Goal: Check status: Check status

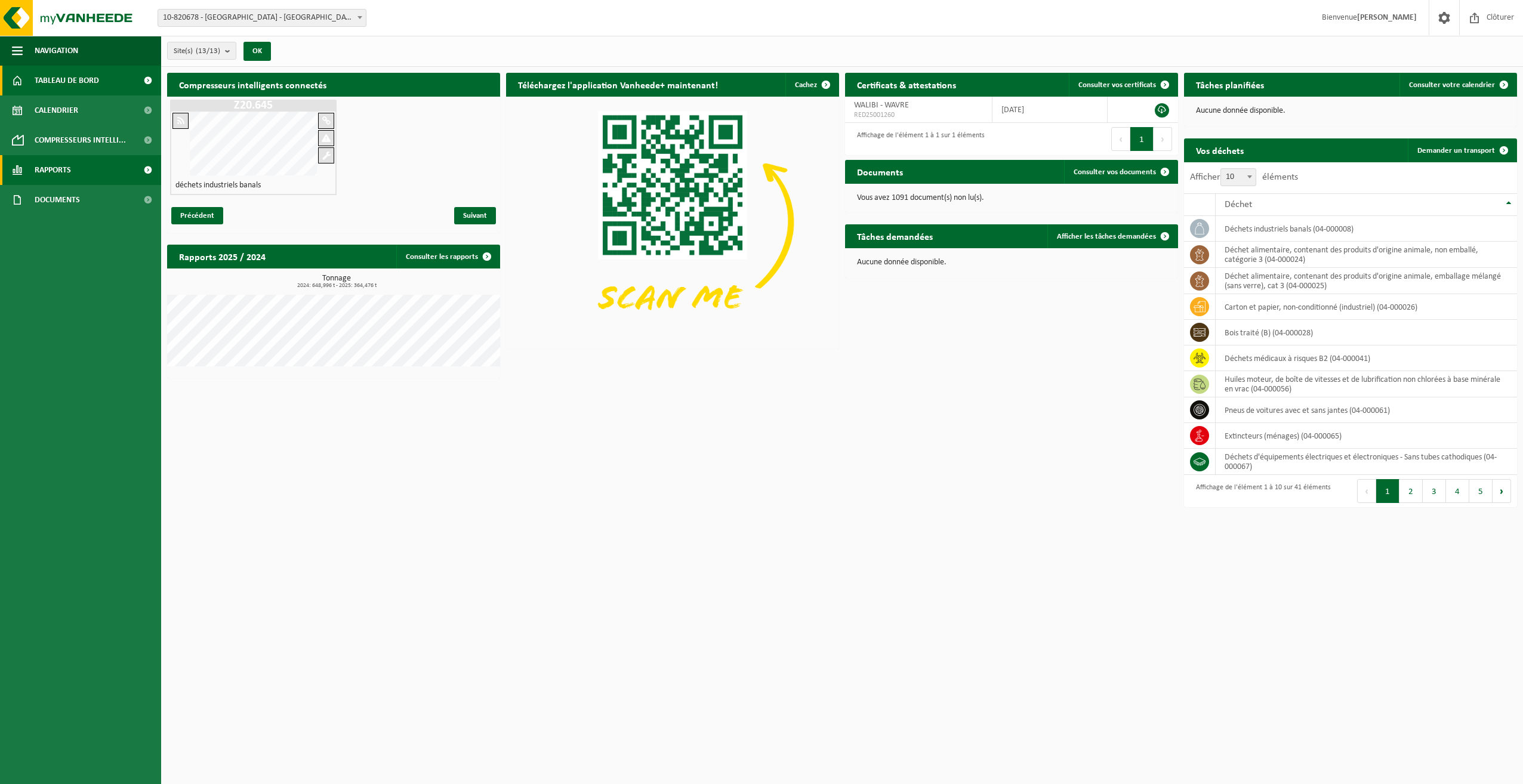
click at [53, 171] on span "Rapports" at bounding box center [53, 170] width 37 height 30
click at [71, 225] on span "Sous forme de liste" at bounding box center [70, 226] width 68 height 23
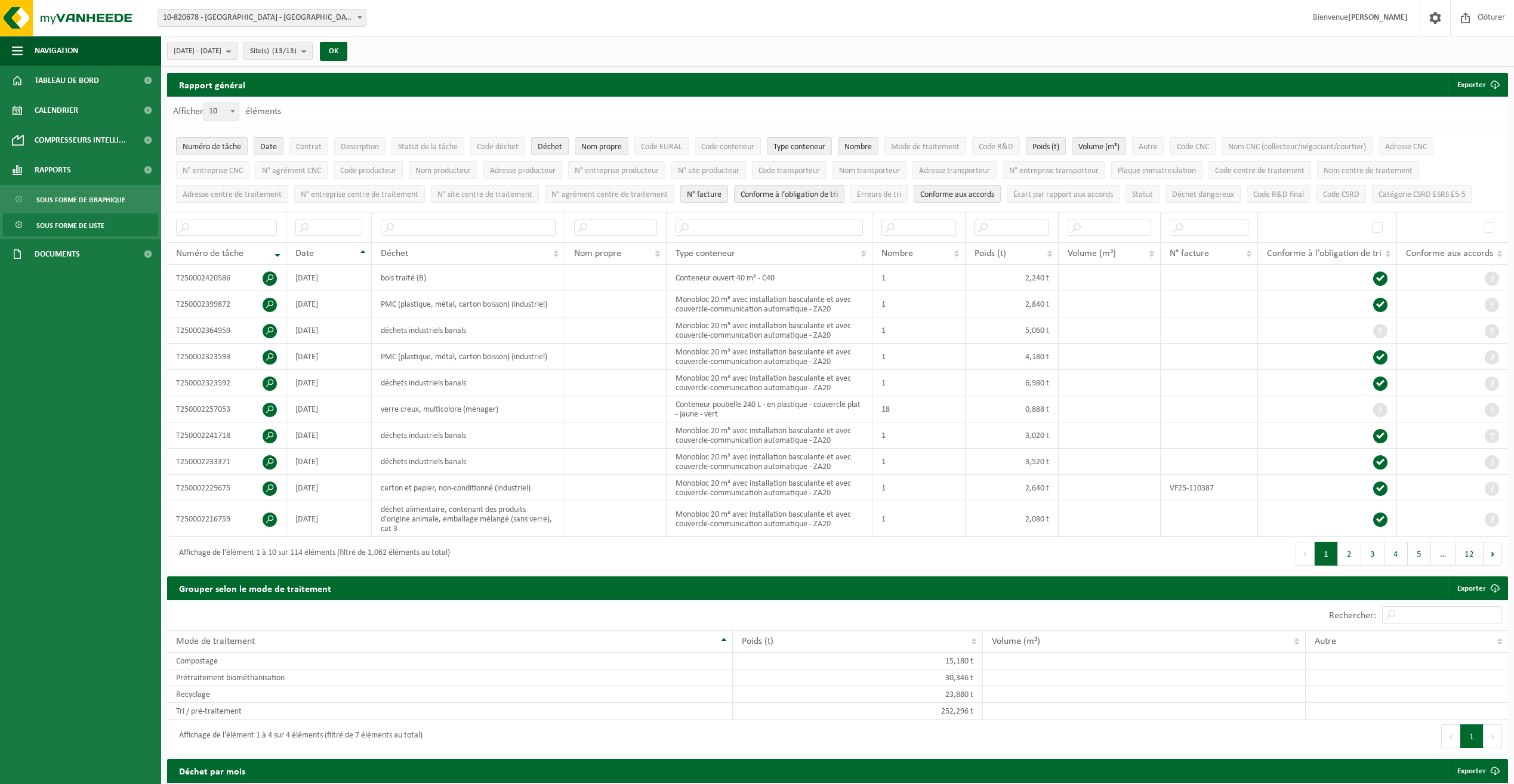
click at [221, 52] on span "[DATE] - [DATE]" at bounding box center [198, 52] width 48 height 18
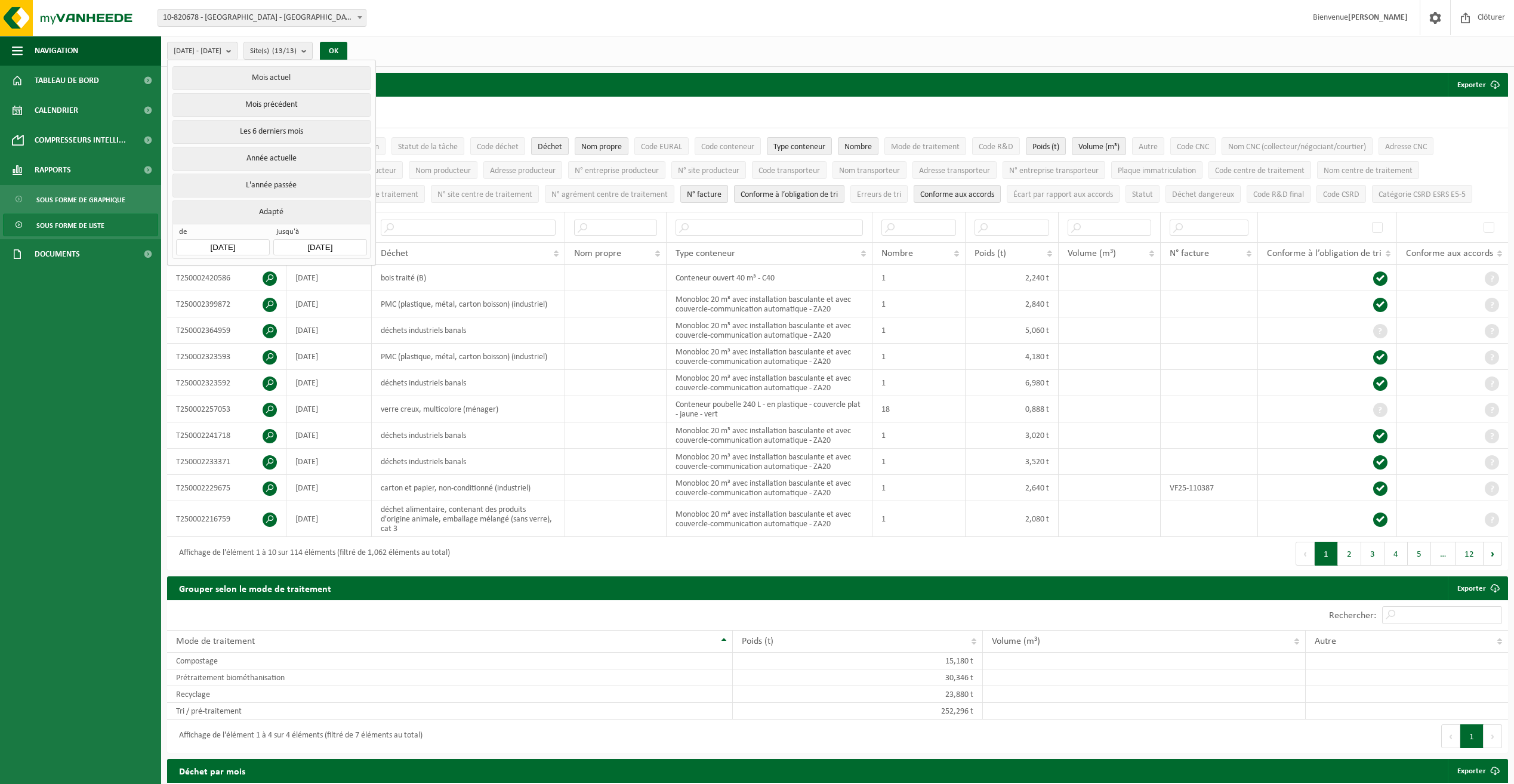
click at [244, 245] on input "[DATE]" at bounding box center [223, 247] width 93 height 16
click at [266, 272] on icon "2025" at bounding box center [262, 272] width 19 height 8
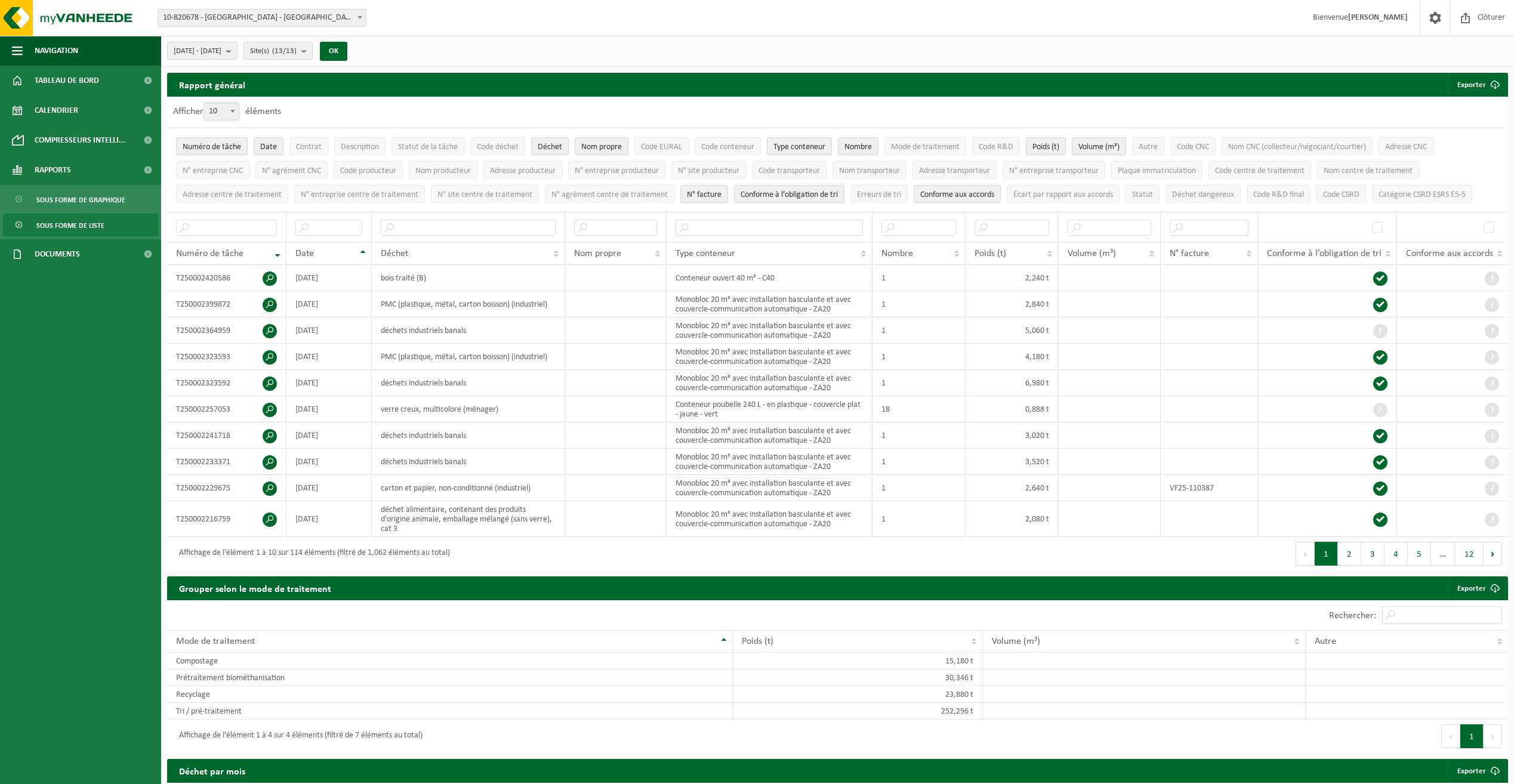
click at [218, 54] on span "[DATE] - [DATE]" at bounding box center [198, 52] width 48 height 18
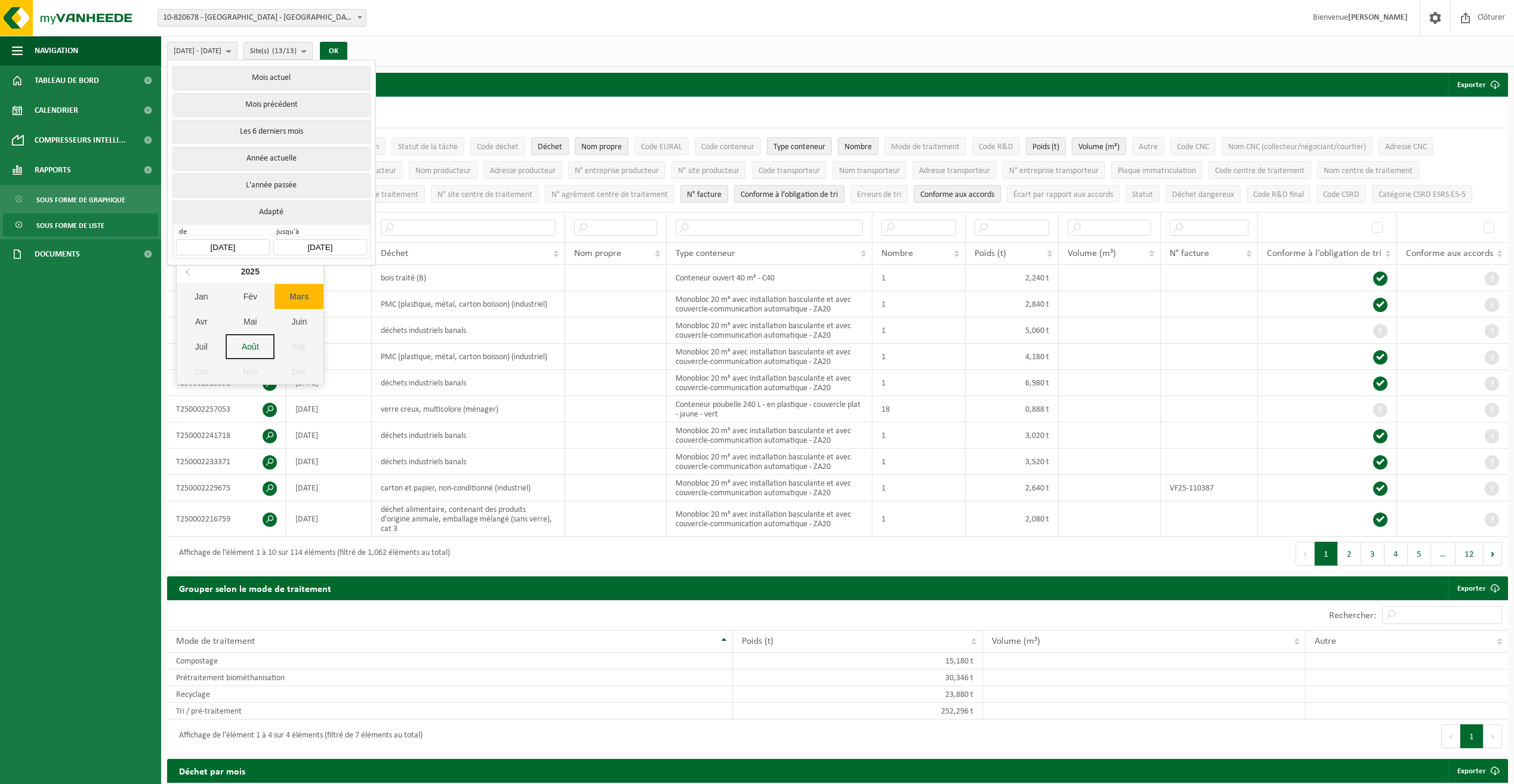
click at [235, 246] on input "[DATE]" at bounding box center [223, 247] width 93 height 16
click at [189, 271] on icon at bounding box center [188, 272] width 19 height 19
click at [210, 370] on div "Oct" at bounding box center [202, 372] width 49 height 25
click at [211, 311] on div "1" at bounding box center [208, 312] width 21 height 19
type input "[DATE]"
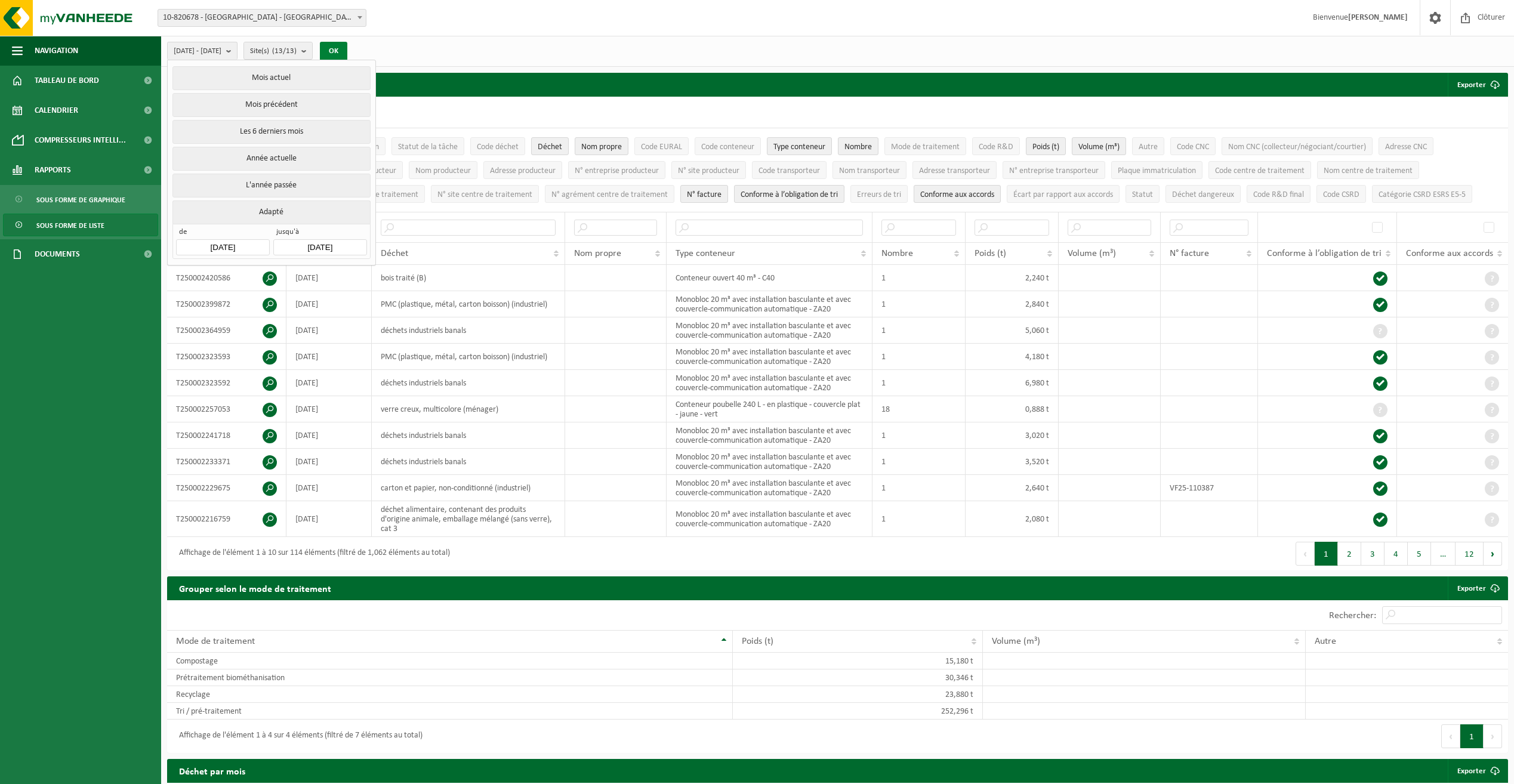
click at [347, 52] on button "OK" at bounding box center [334, 52] width 28 height 19
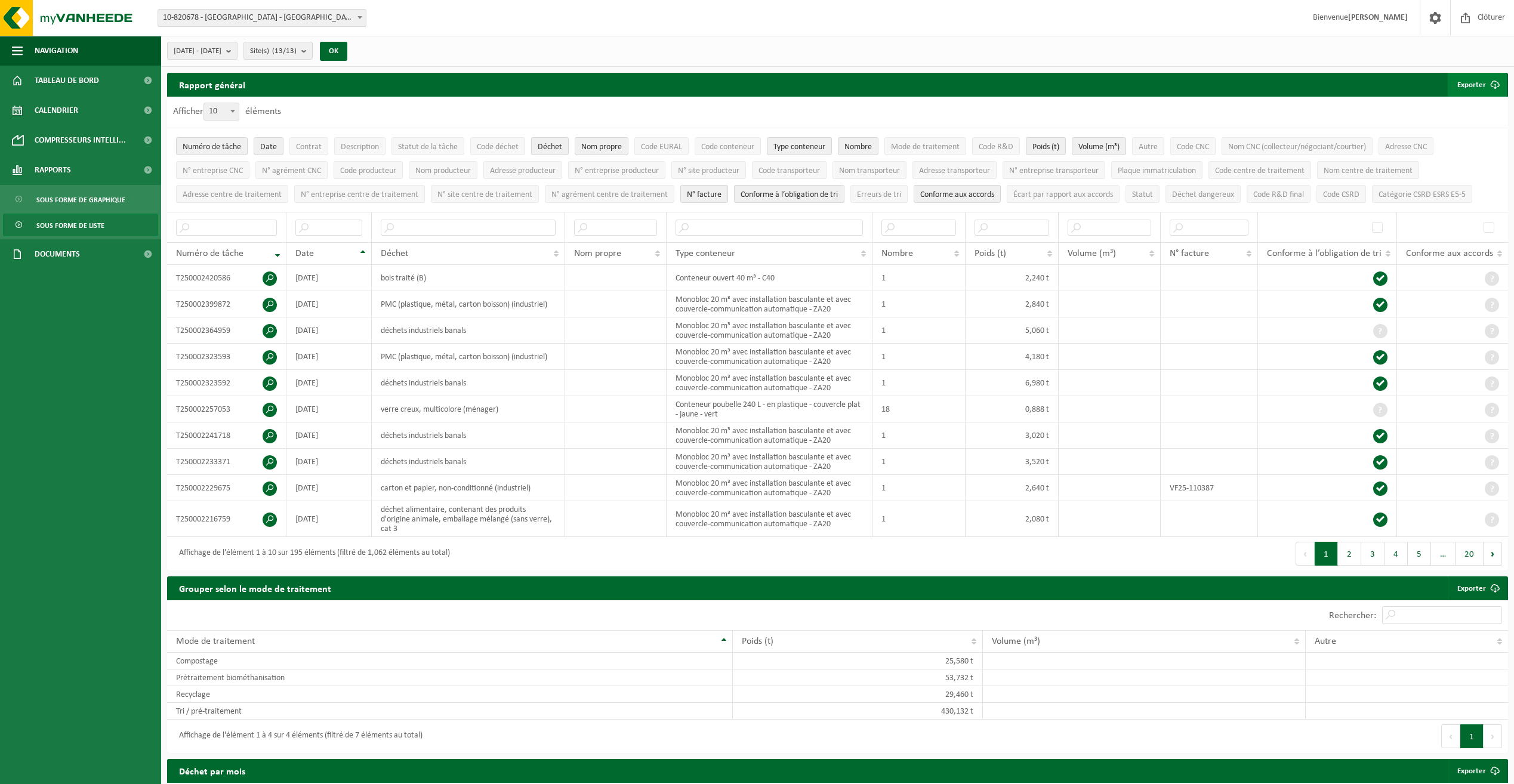
click at [1475, 77] on button "Exporter" at bounding box center [1477, 85] width 59 height 24
click at [1431, 107] on link "Seulement le résultat des filtres sélectionnés" at bounding box center [1424, 109] width 166 height 24
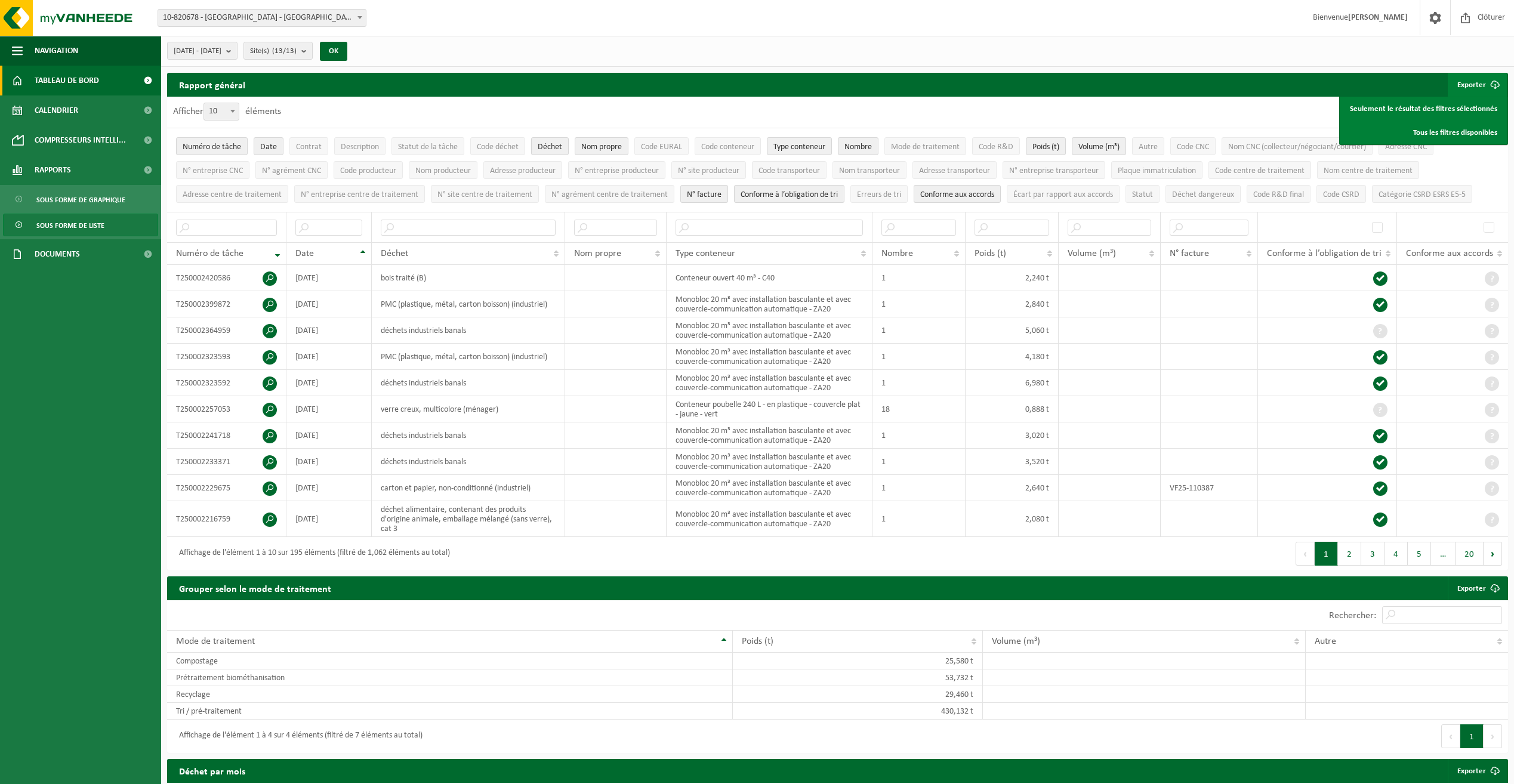
click at [55, 86] on span "Tableau de bord" at bounding box center [67, 80] width 64 height 30
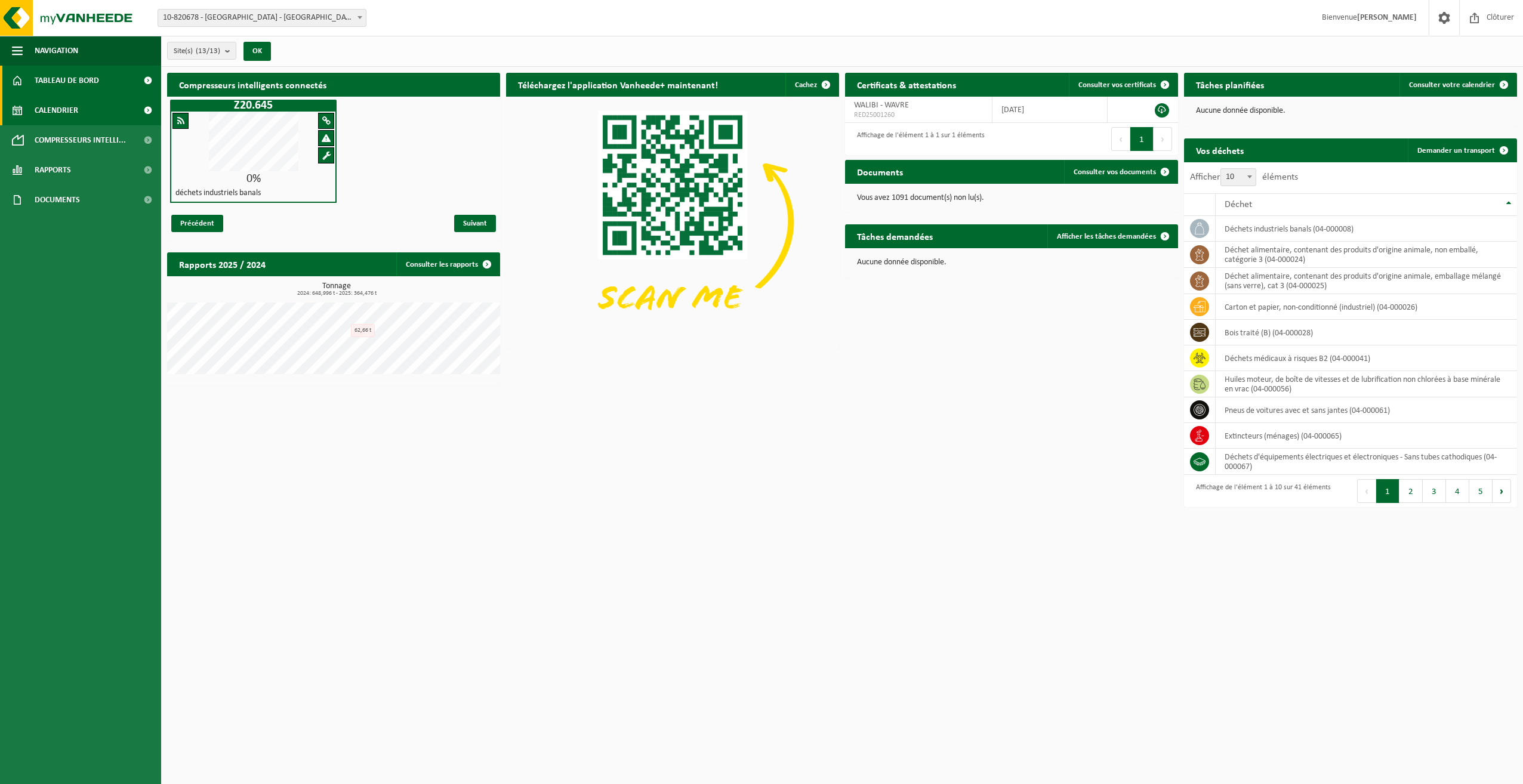
click at [51, 102] on span "Calendrier" at bounding box center [56, 110] width 44 height 30
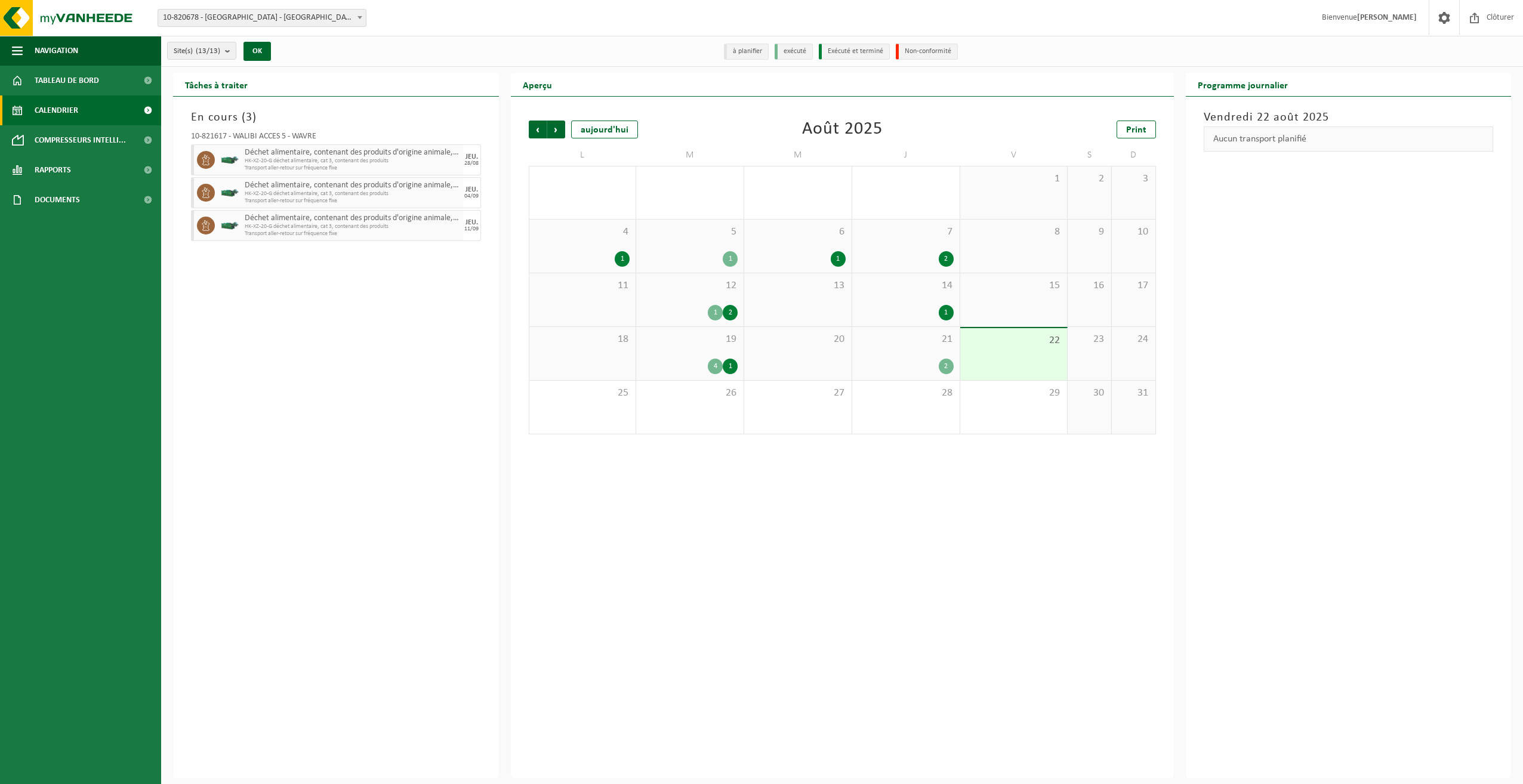
click at [693, 346] on div "19 4 1" at bounding box center [690, 353] width 107 height 53
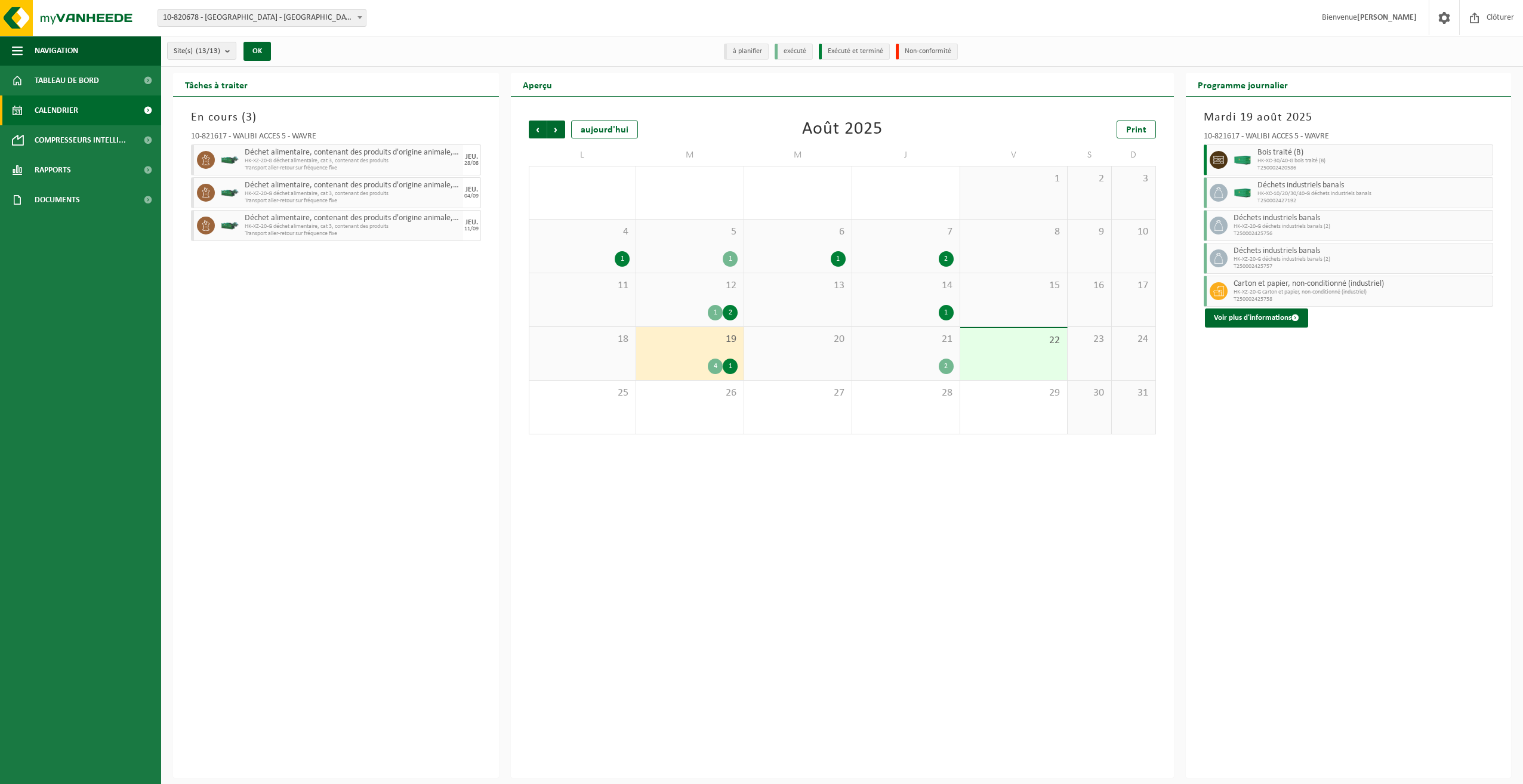
click at [906, 354] on div "21 2" at bounding box center [906, 353] width 107 height 53
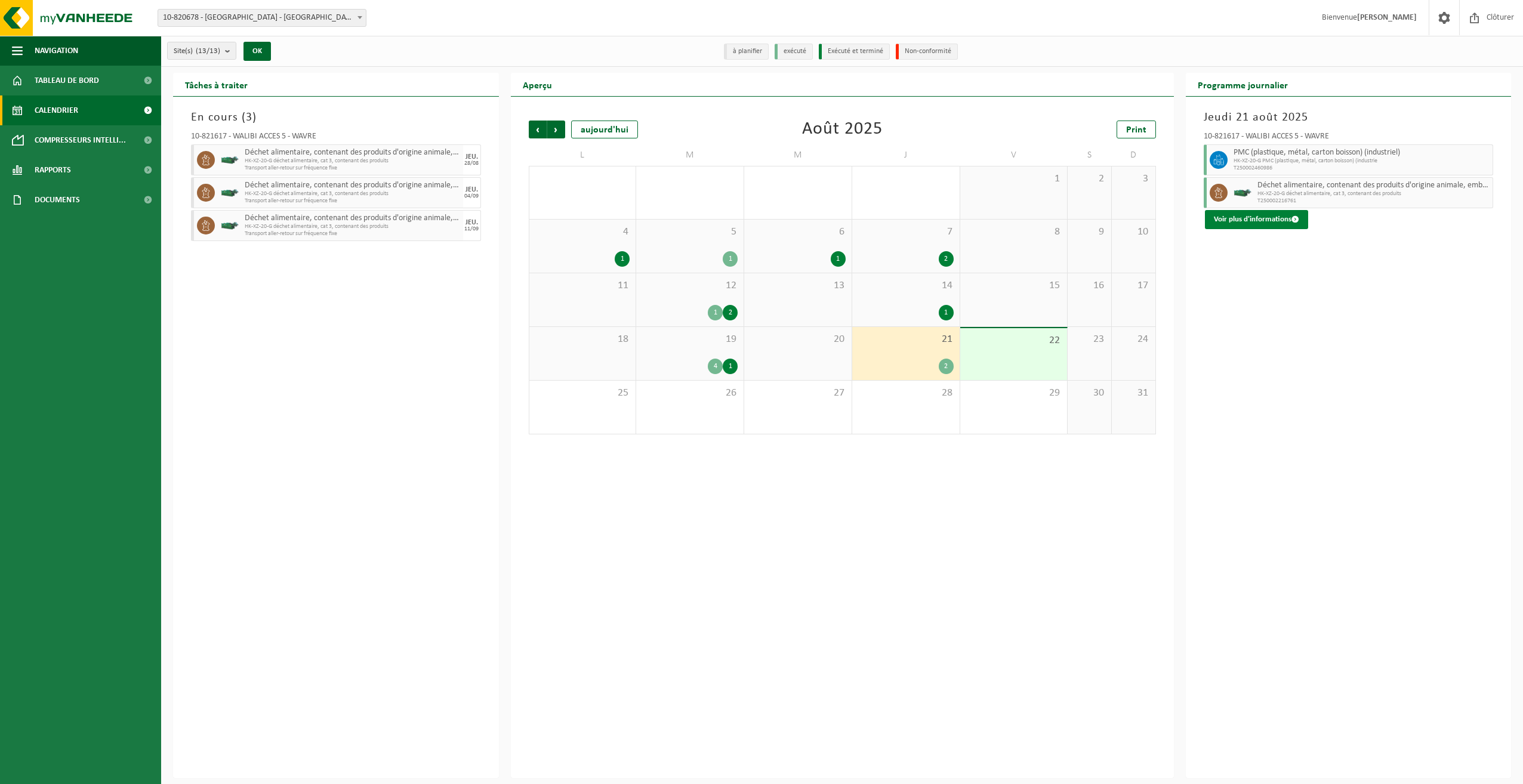
click at [1246, 214] on button "Voir plus d'informations" at bounding box center [1257, 220] width 103 height 19
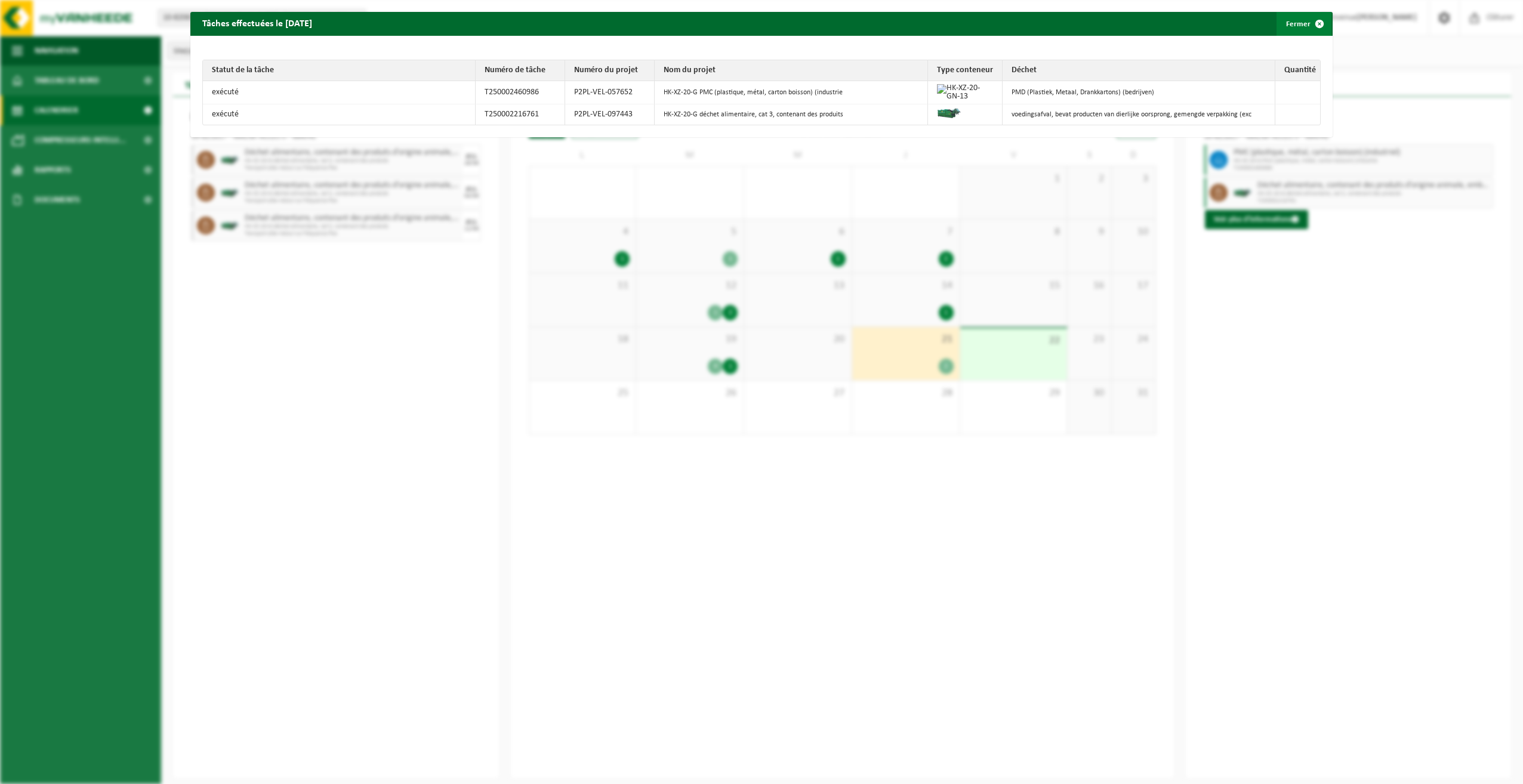
click at [1287, 24] on button "Fermer" at bounding box center [1304, 24] width 55 height 24
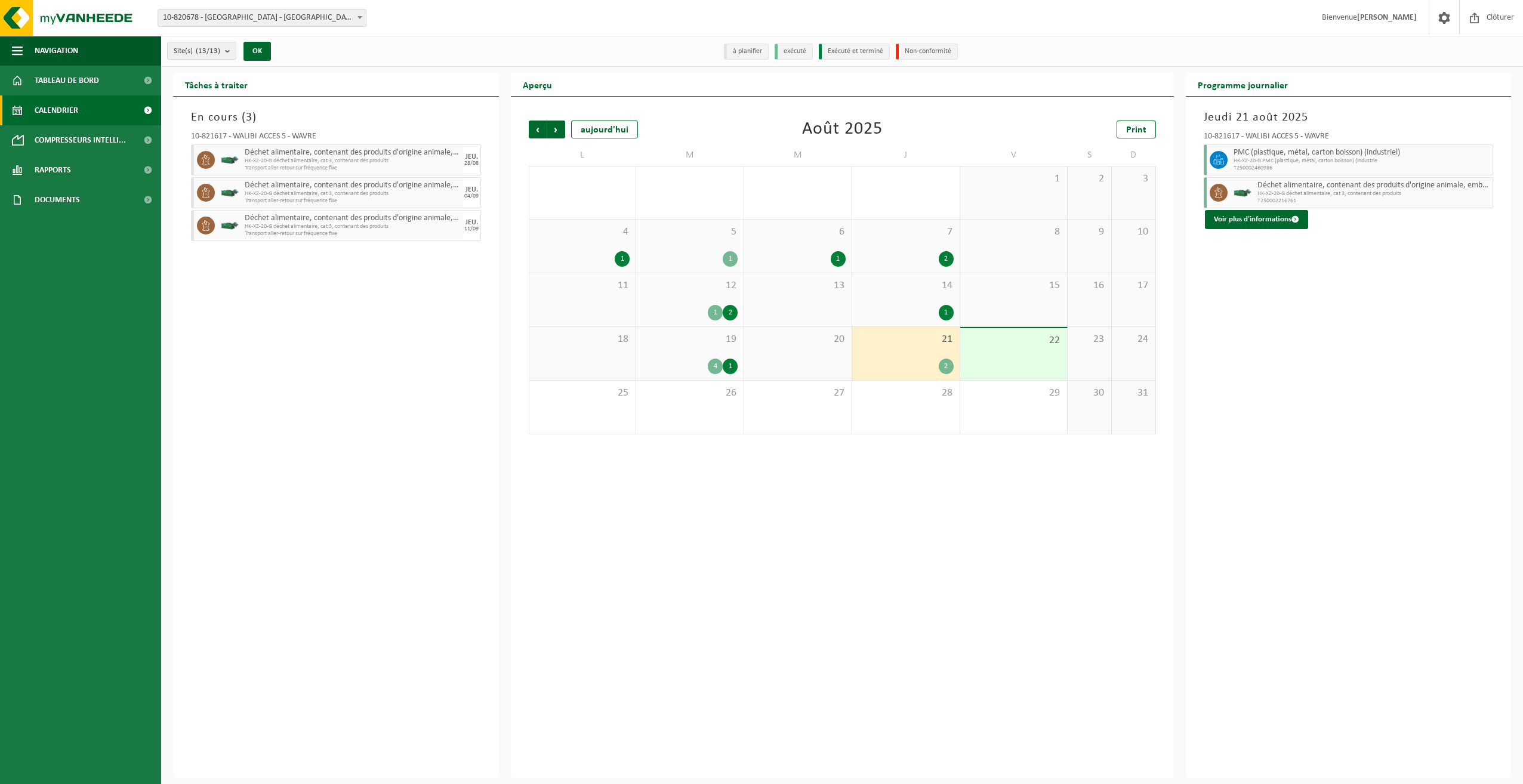
click at [874, 296] on div "14 1" at bounding box center [906, 300] width 107 height 53
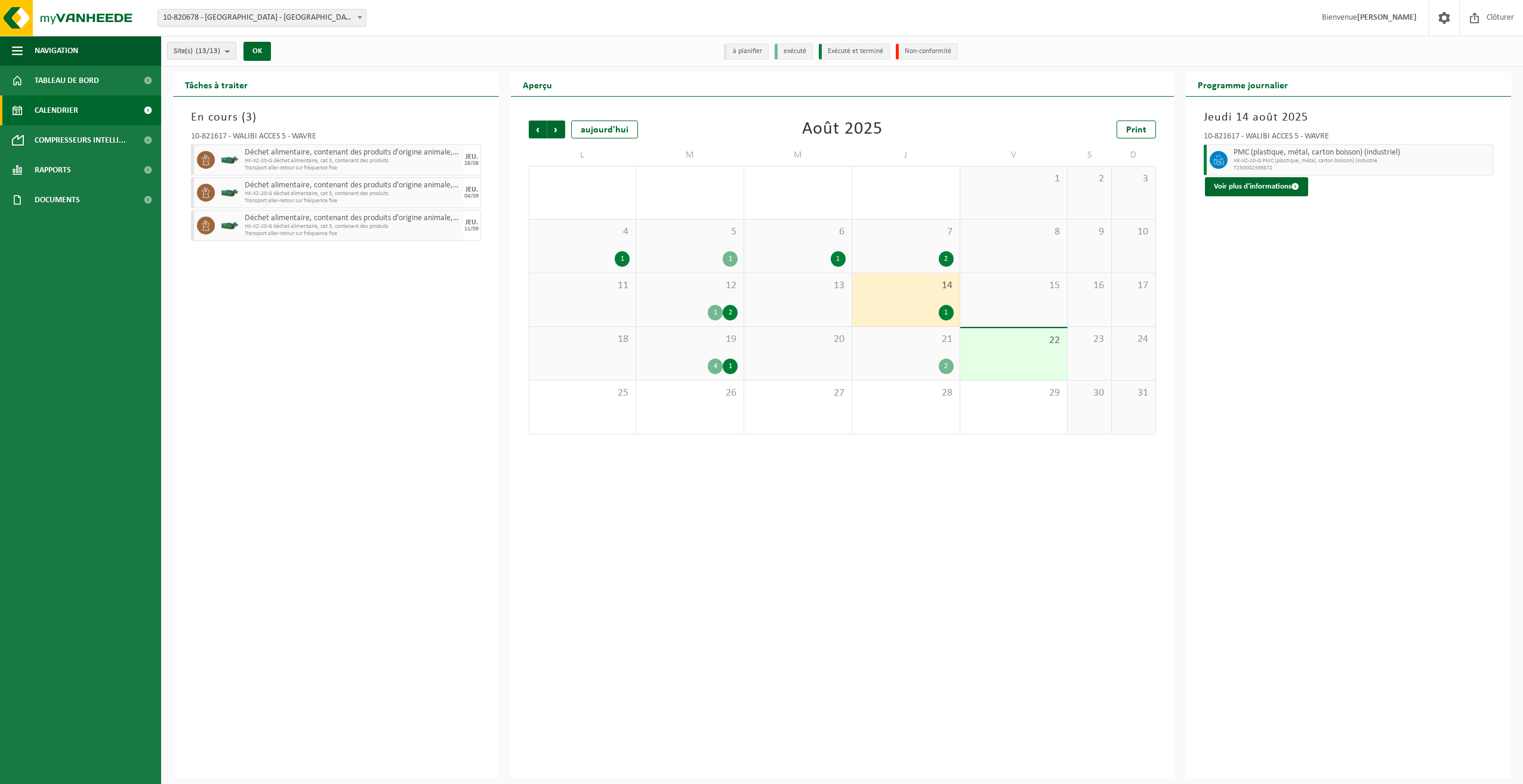
click at [1242, 174] on div "PMC (plastique, métal, carton boisson) (industriel) HK-XZ-20-G PMC (plastique, …" at bounding box center [1362, 160] width 263 height 31
click at [1240, 187] on button "Voir plus d'informations" at bounding box center [1257, 187] width 103 height 19
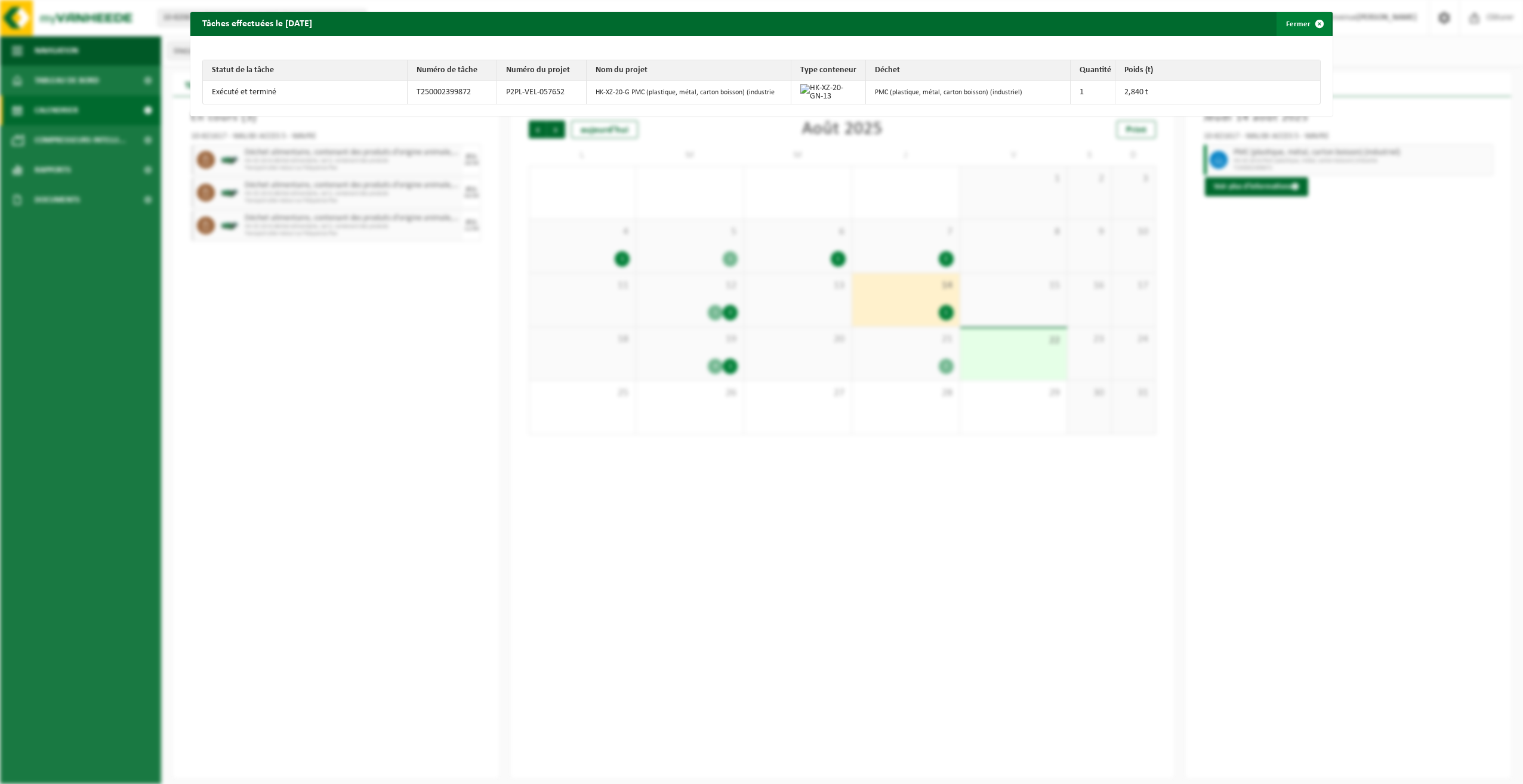
click at [1288, 15] on button "Fermer" at bounding box center [1304, 24] width 55 height 24
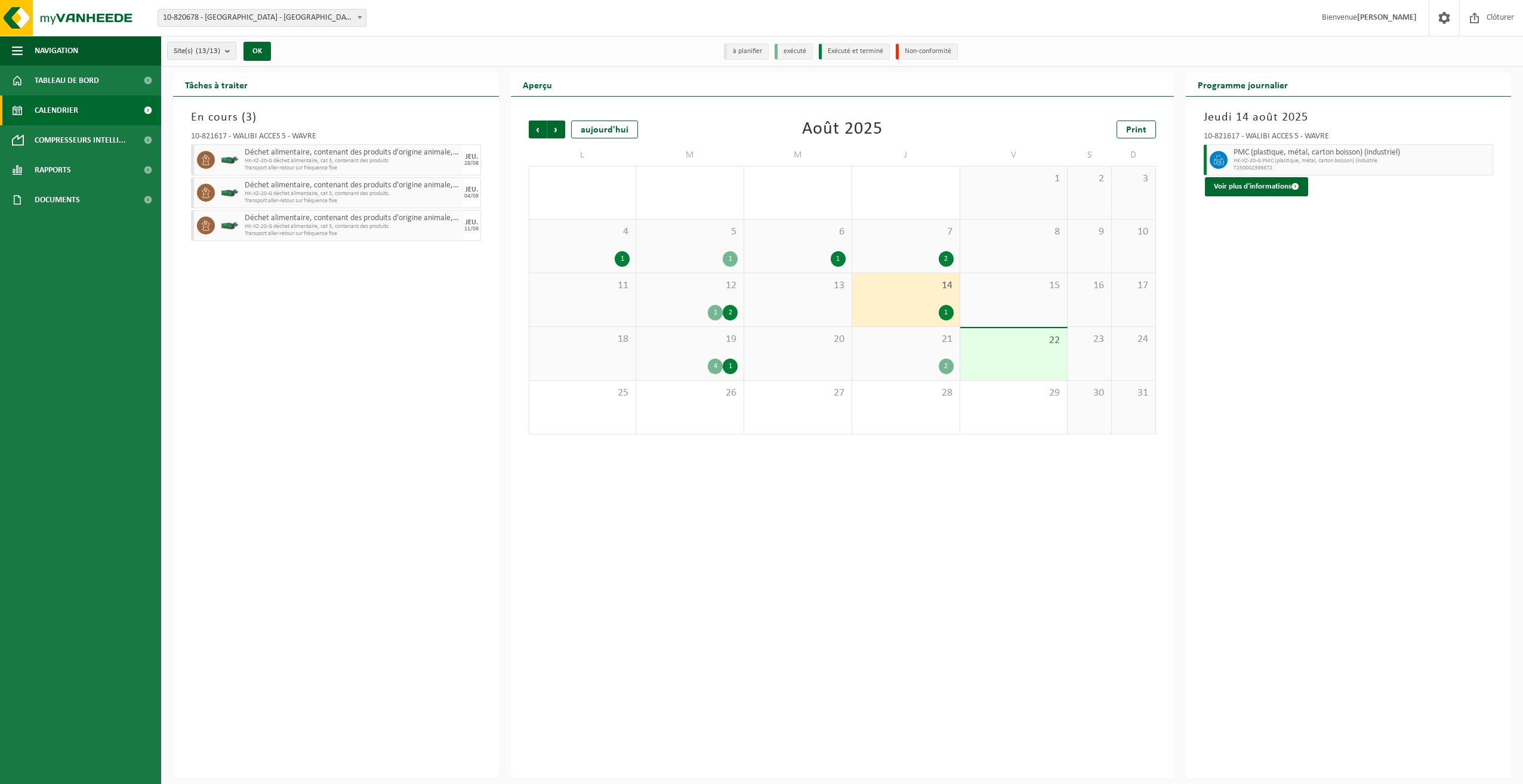
click at [890, 365] on div "2" at bounding box center [906, 367] width 95 height 16
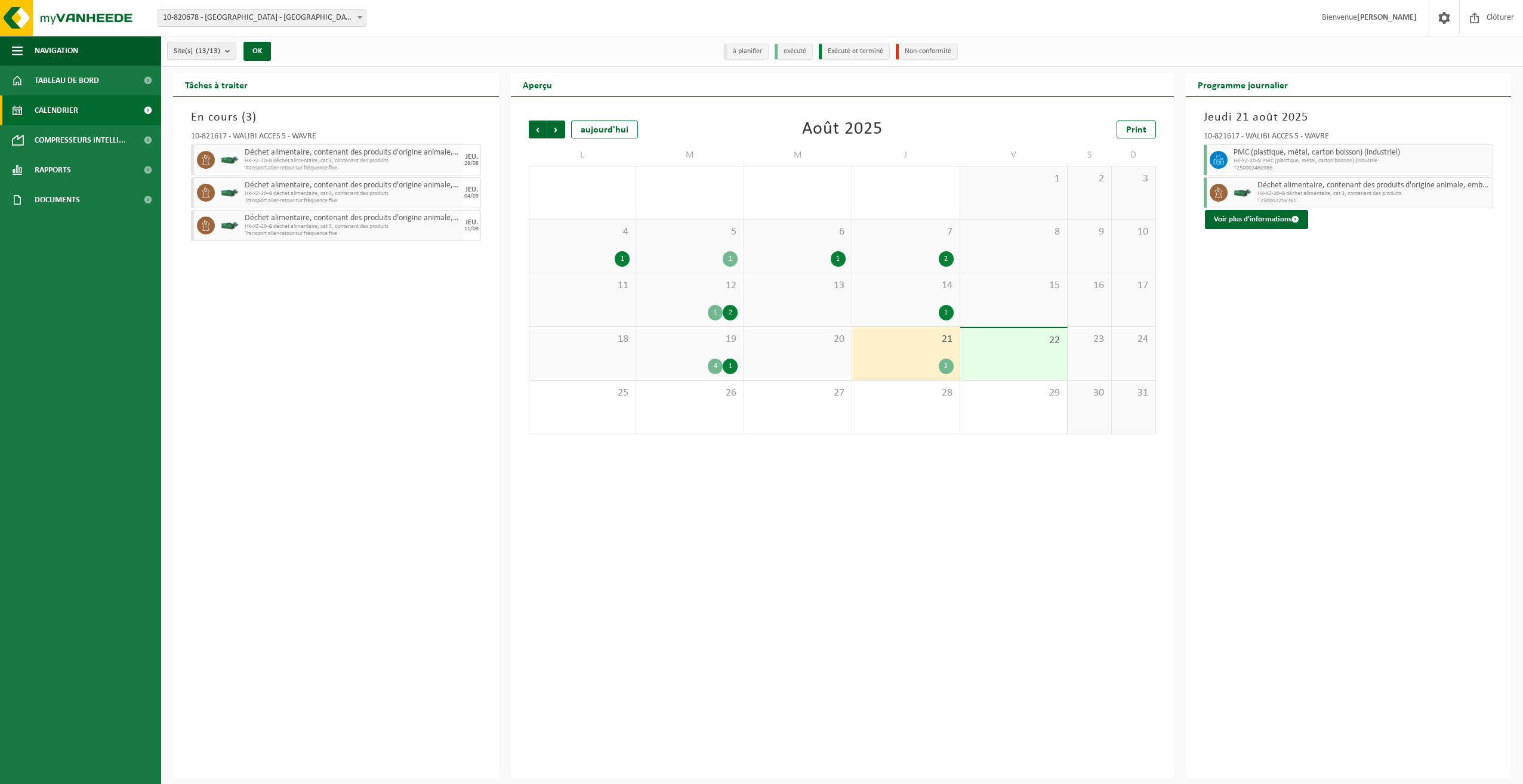
click at [906, 253] on div "2" at bounding box center [906, 259] width 95 height 16
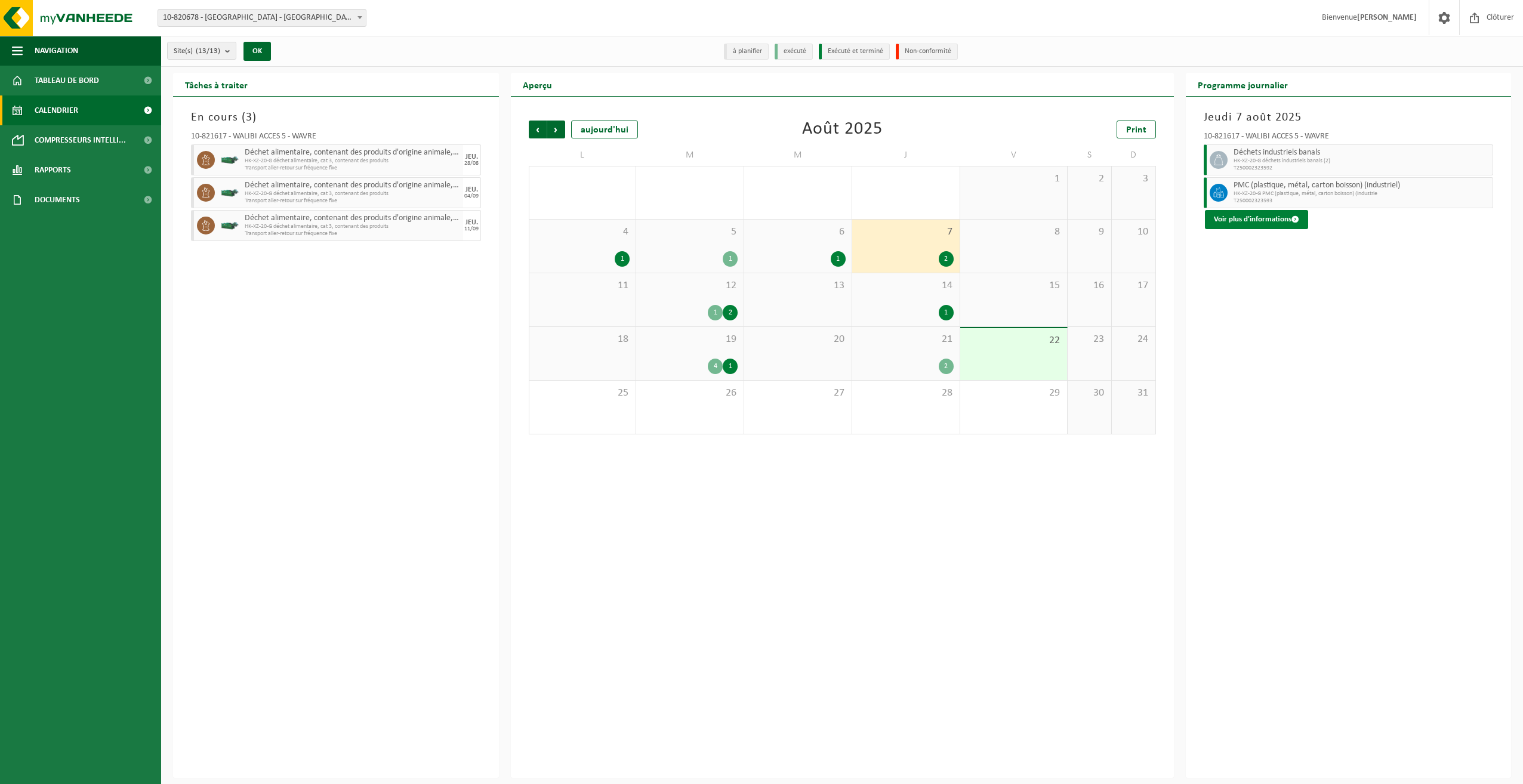
click at [1272, 213] on button "Voir plus d'informations" at bounding box center [1257, 220] width 103 height 19
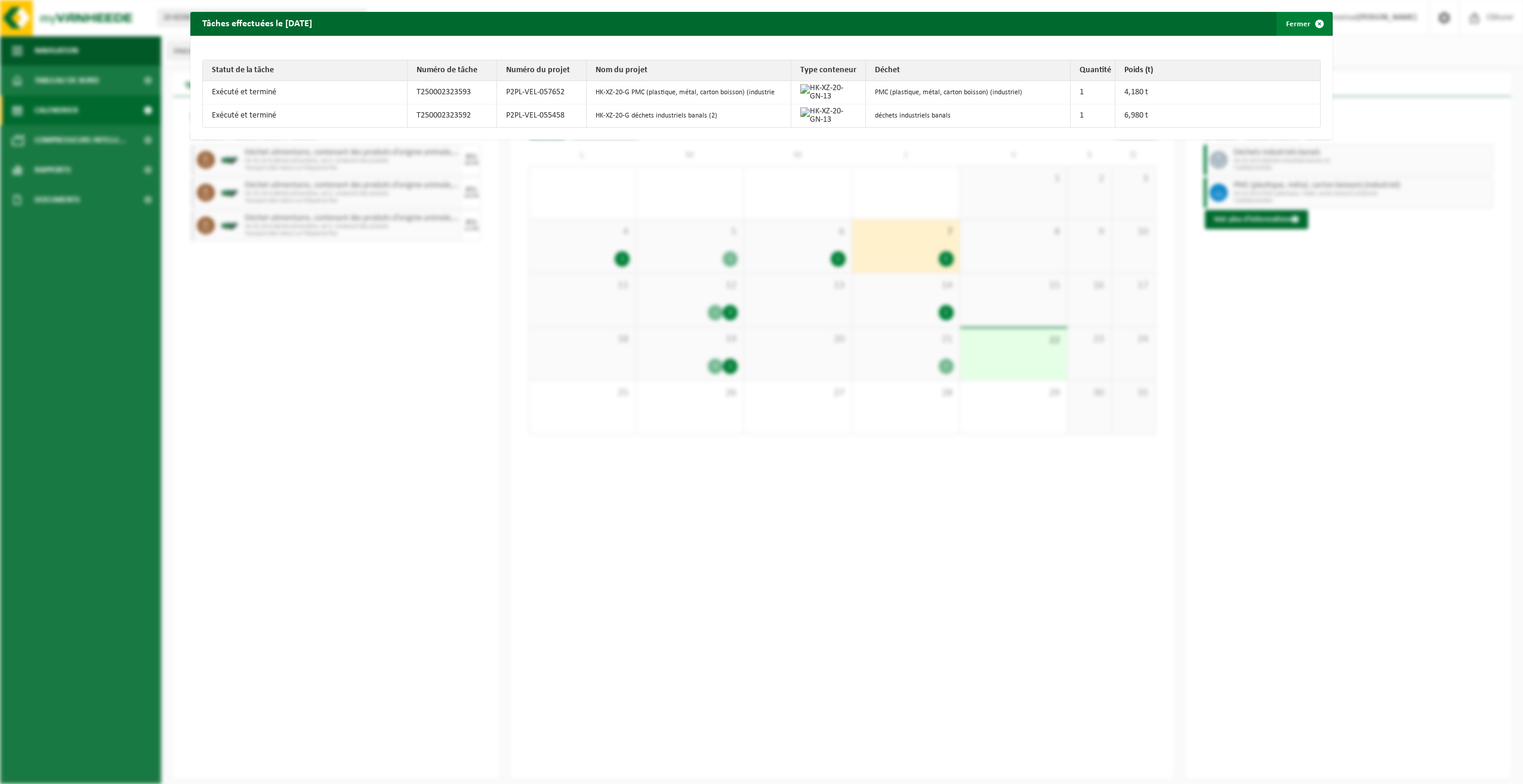
click at [1291, 23] on button "Fermer" at bounding box center [1304, 24] width 55 height 24
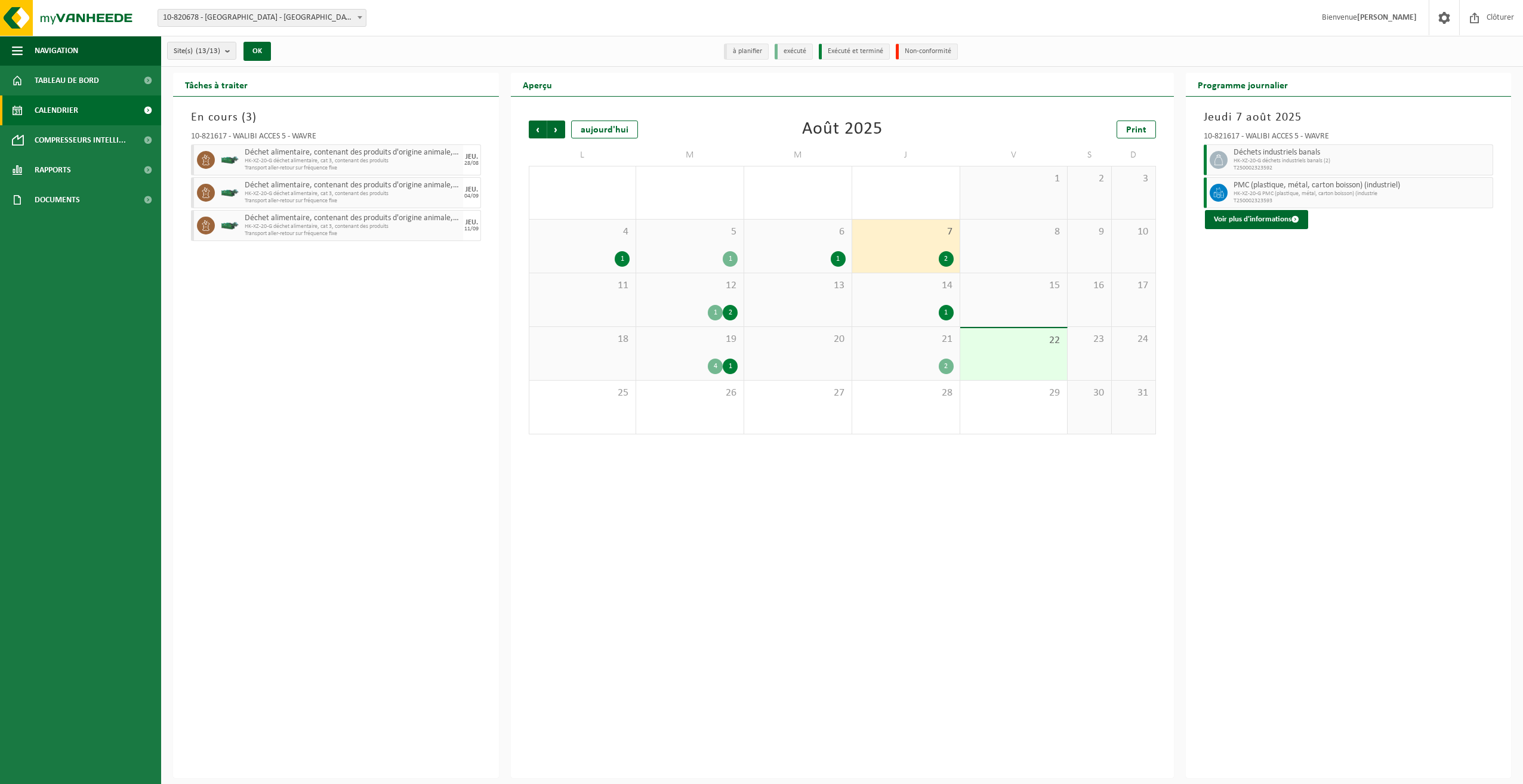
click at [581, 238] on div "4 1" at bounding box center [583, 246] width 107 height 53
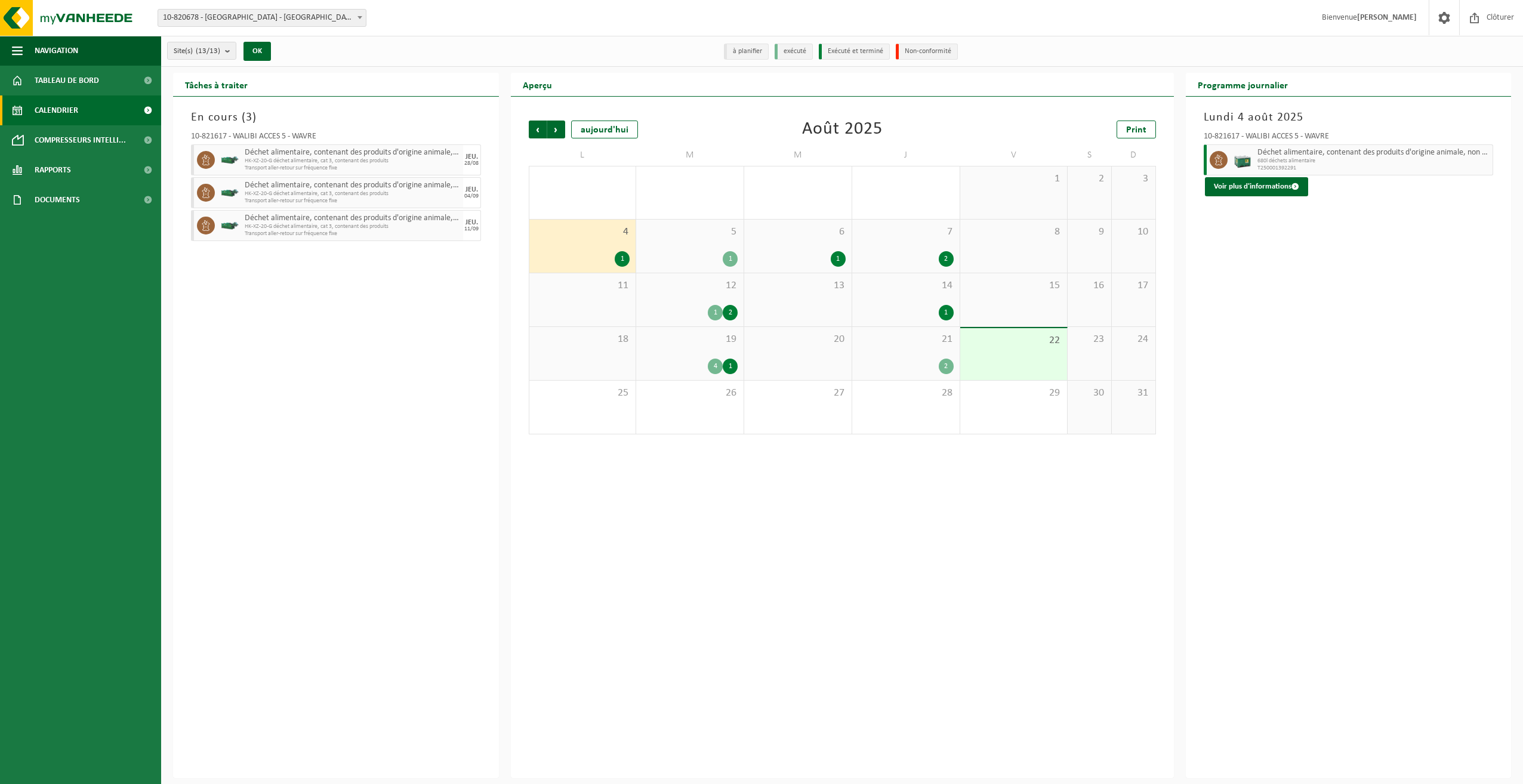
click at [1244, 173] on div at bounding box center [1243, 160] width 24 height 31
click at [1243, 182] on button "Voir plus d'informations" at bounding box center [1257, 187] width 103 height 19
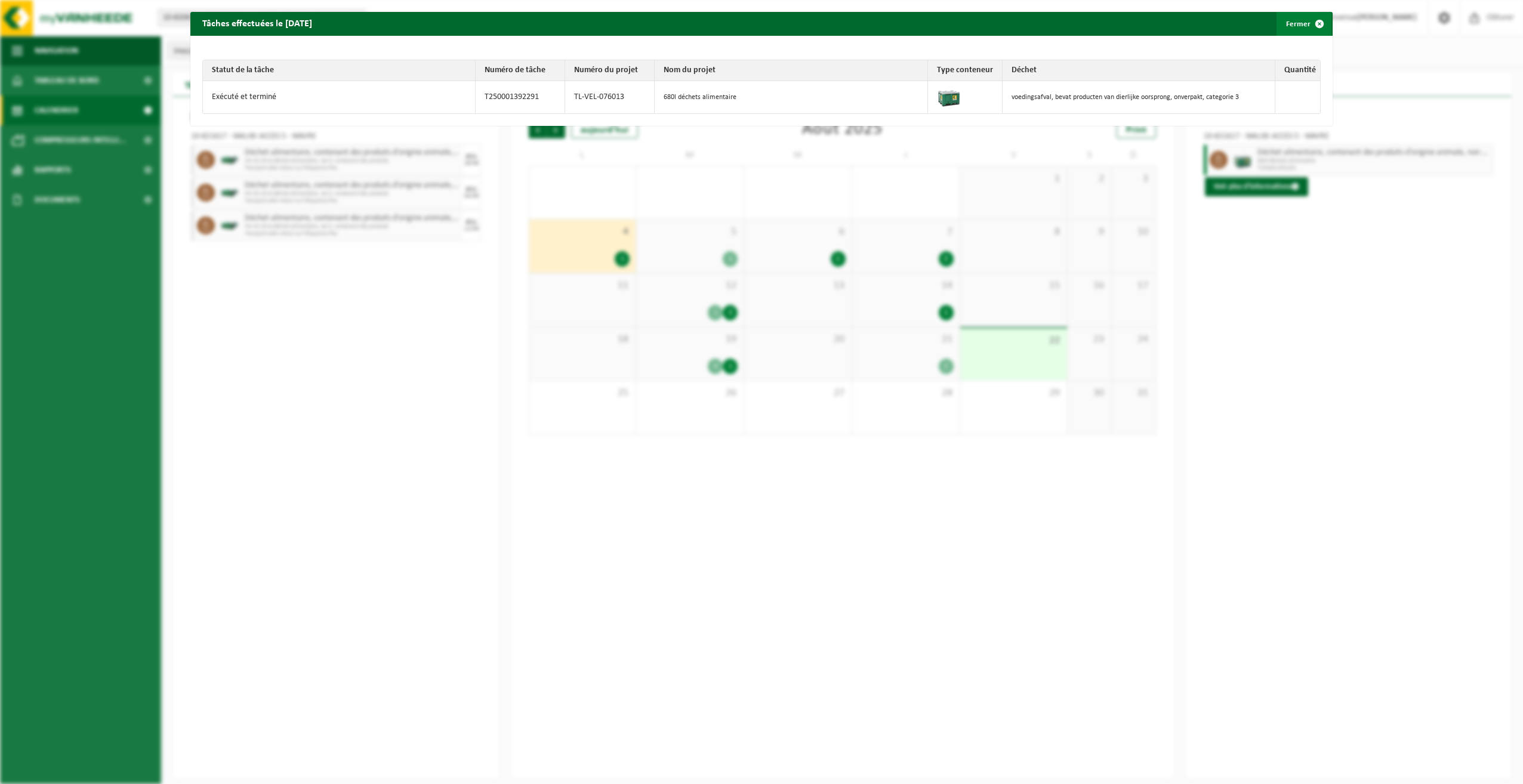
click at [1294, 25] on button "Fermer" at bounding box center [1304, 24] width 55 height 24
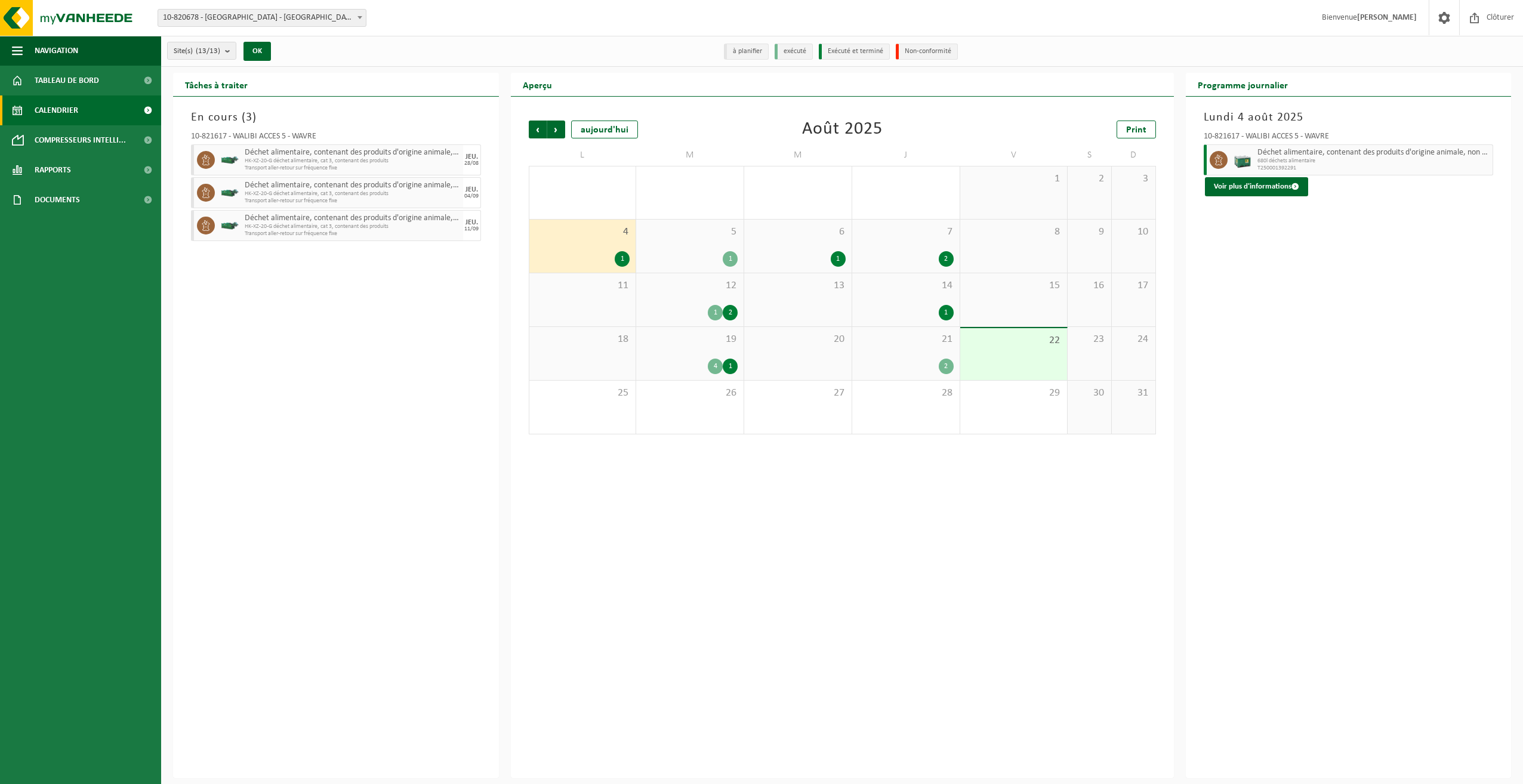
click at [819, 246] on div "6 1" at bounding box center [798, 246] width 107 height 53
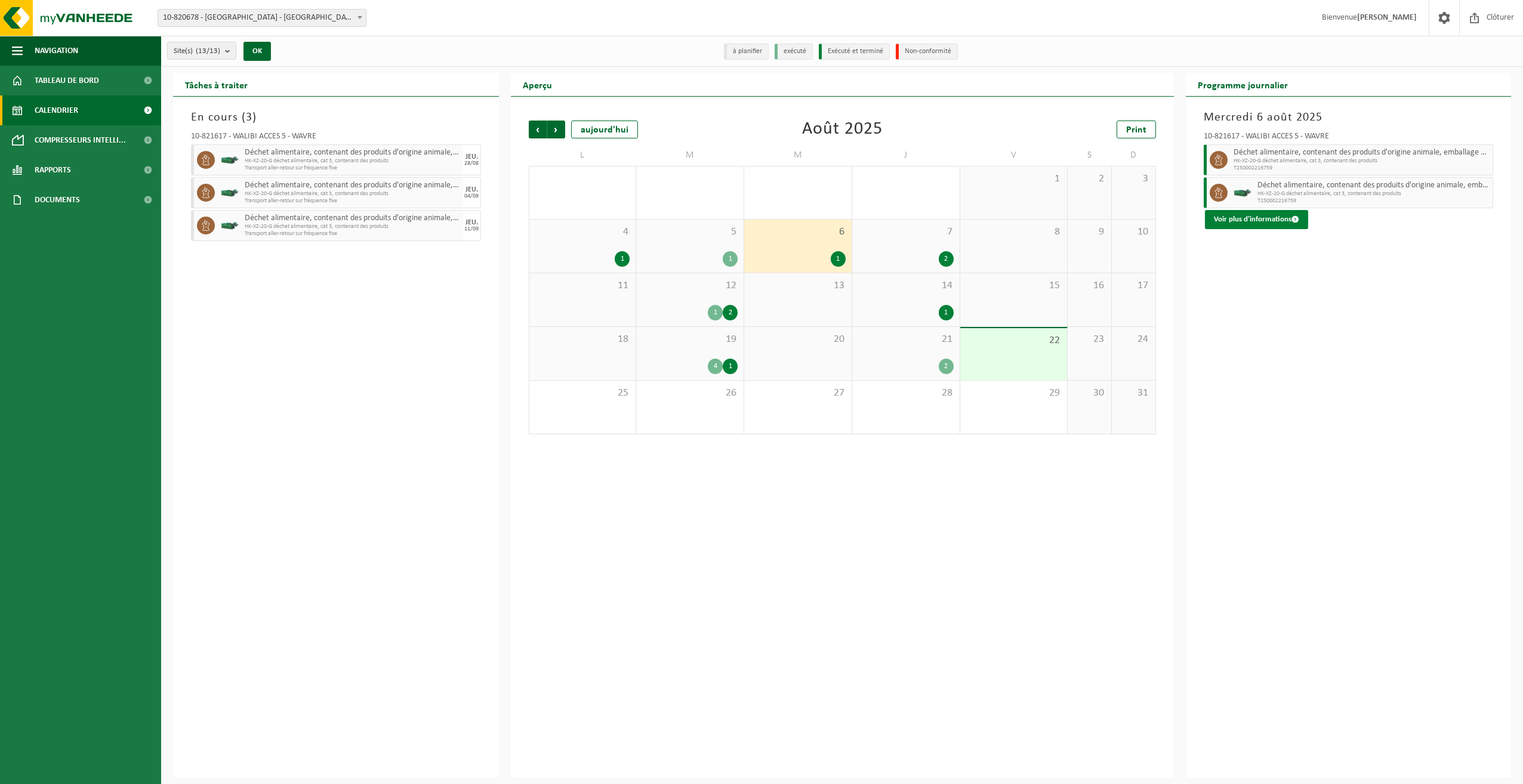
click at [1266, 216] on button "Voir plus d'informations" at bounding box center [1257, 220] width 103 height 19
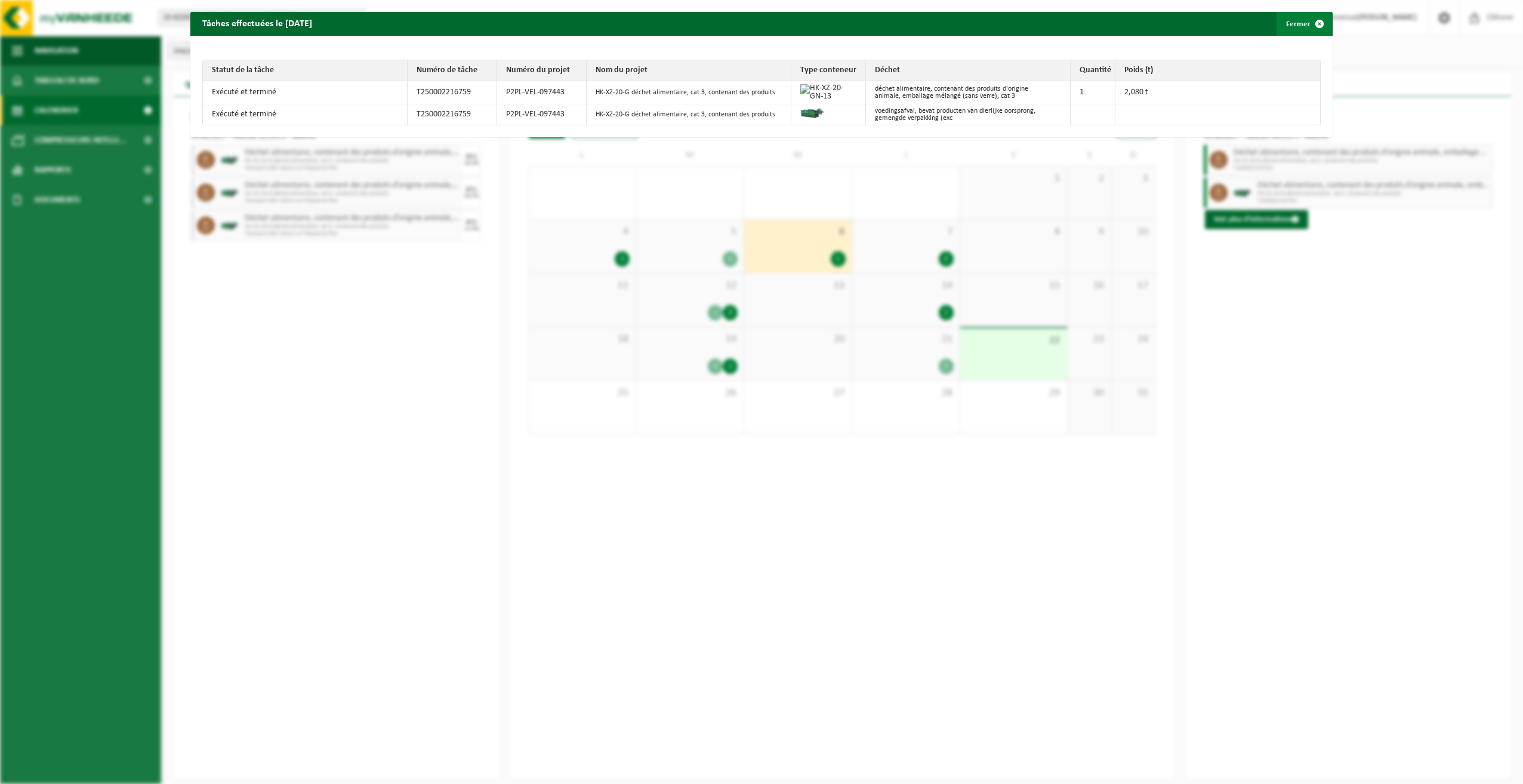
click at [1294, 22] on button "Fermer" at bounding box center [1304, 24] width 55 height 24
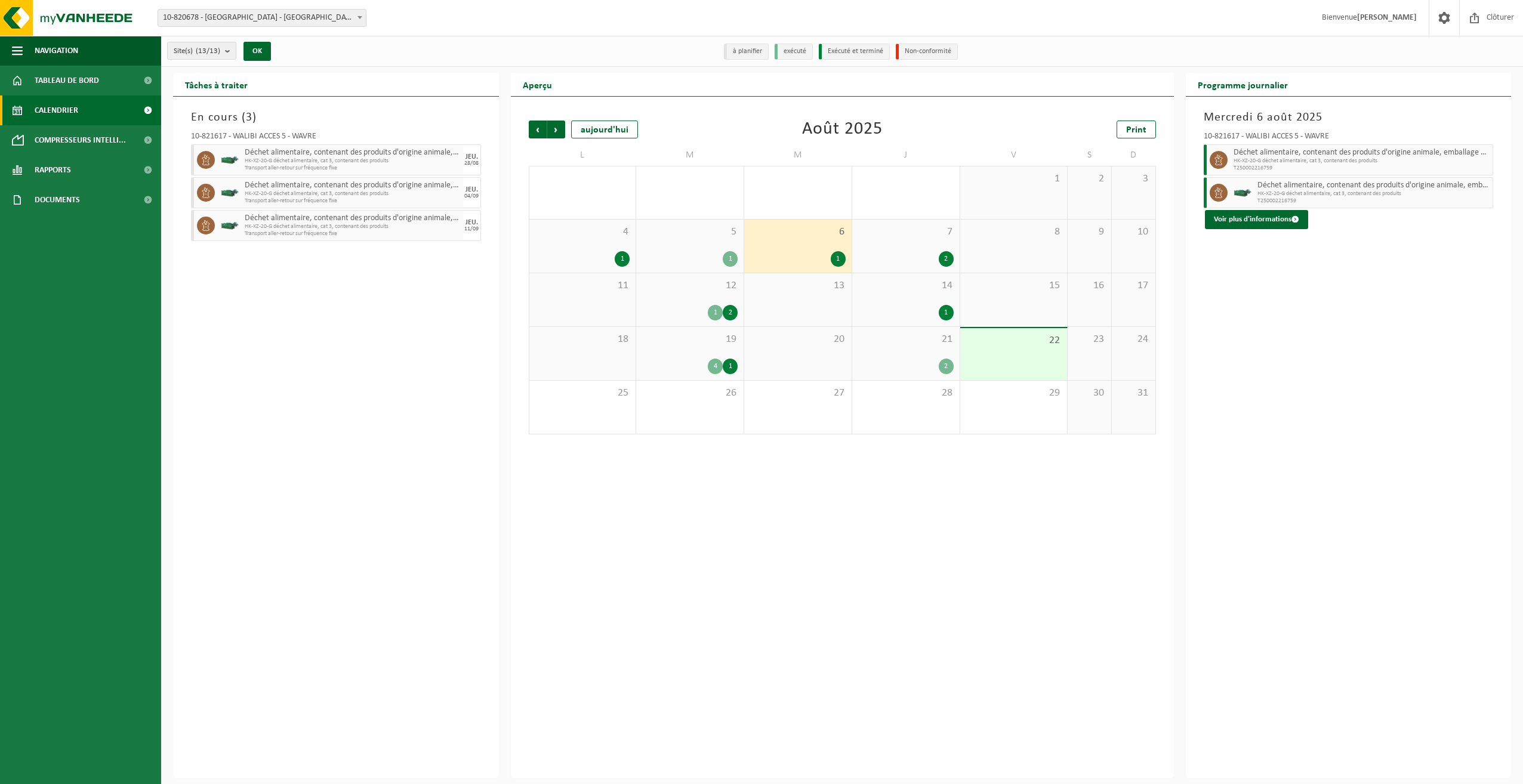
click at [920, 235] on span "7" at bounding box center [906, 232] width 95 height 13
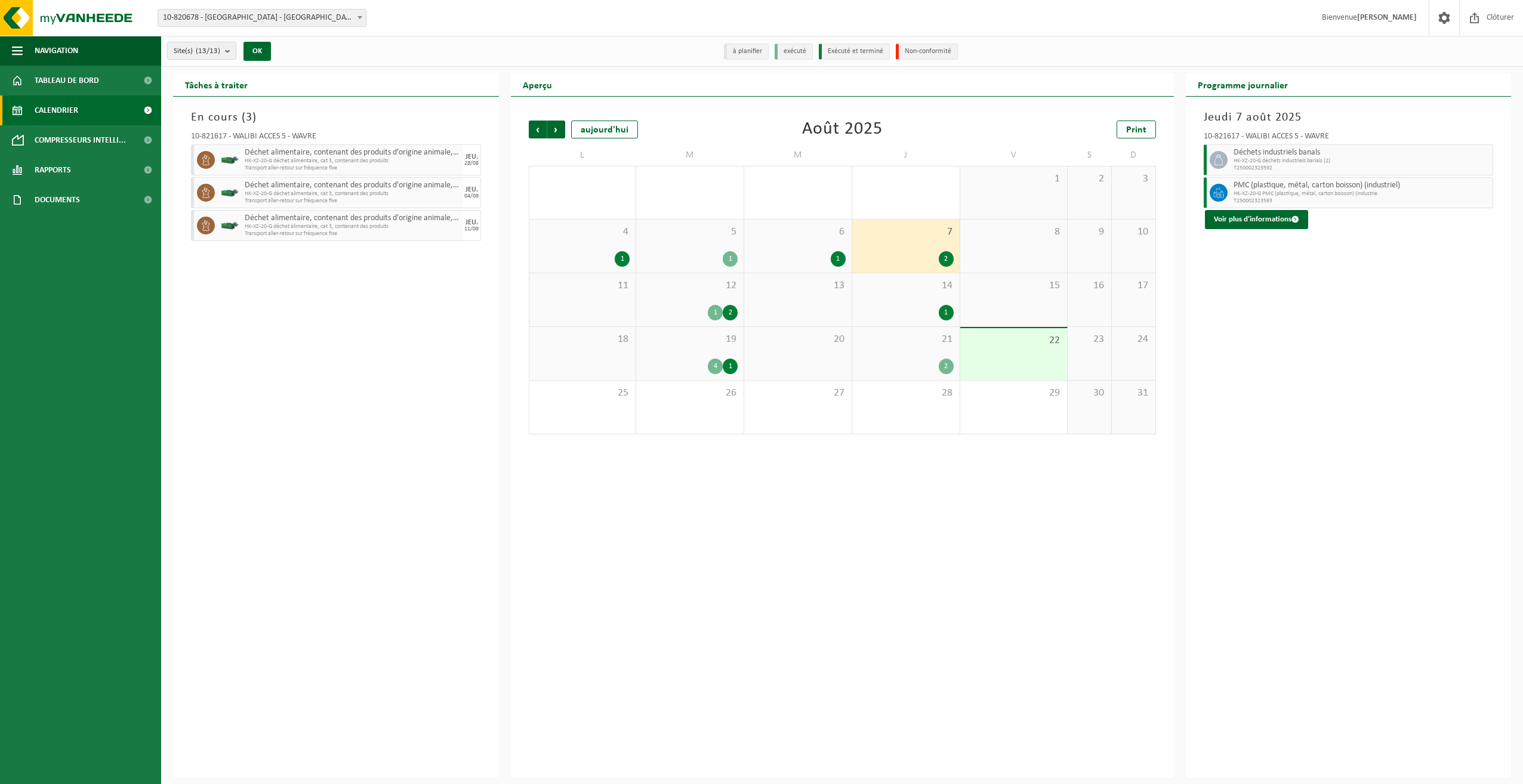
click at [688, 303] on div "12 1 2" at bounding box center [690, 300] width 107 height 53
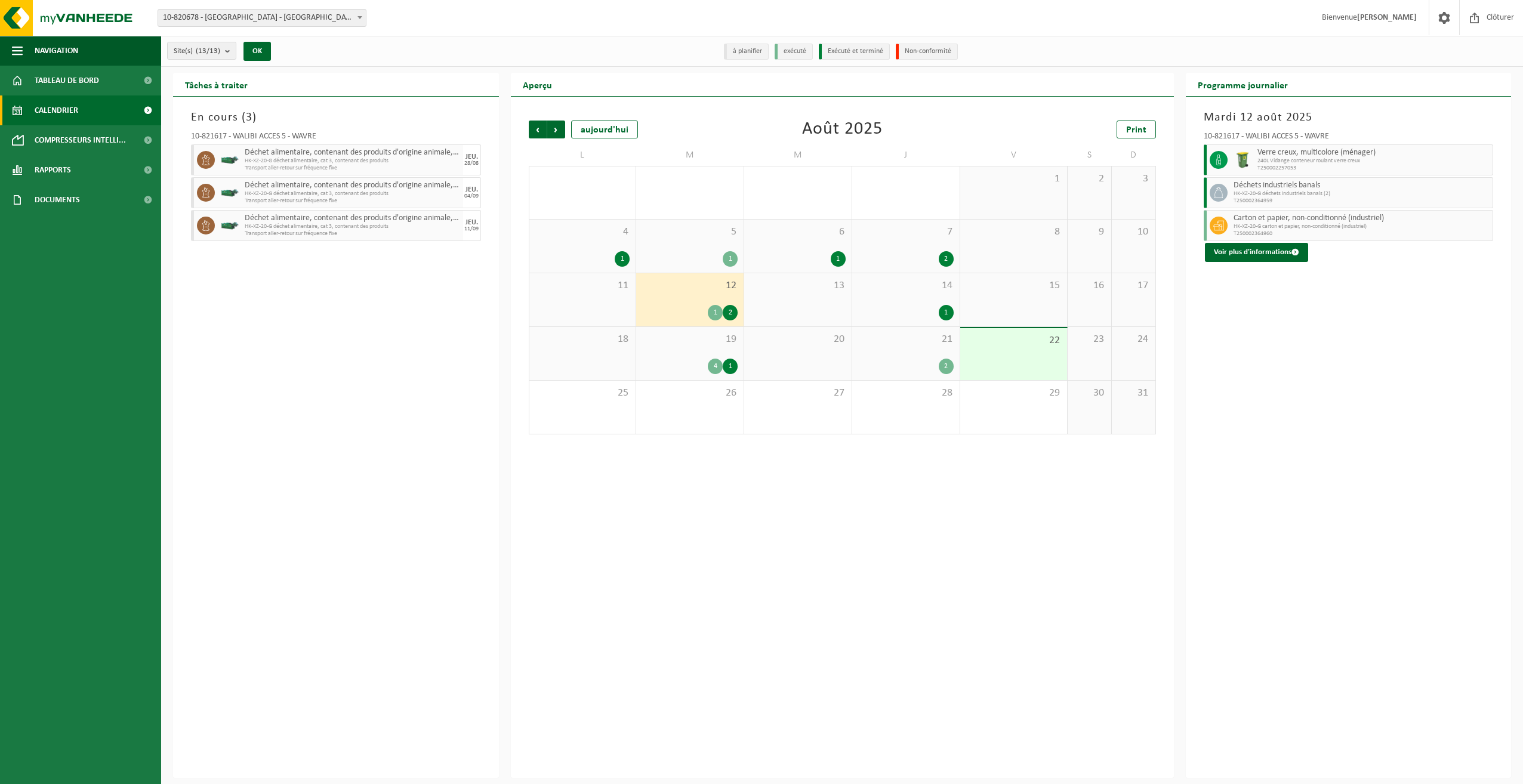
click at [910, 299] on div "14 1" at bounding box center [906, 300] width 107 height 53
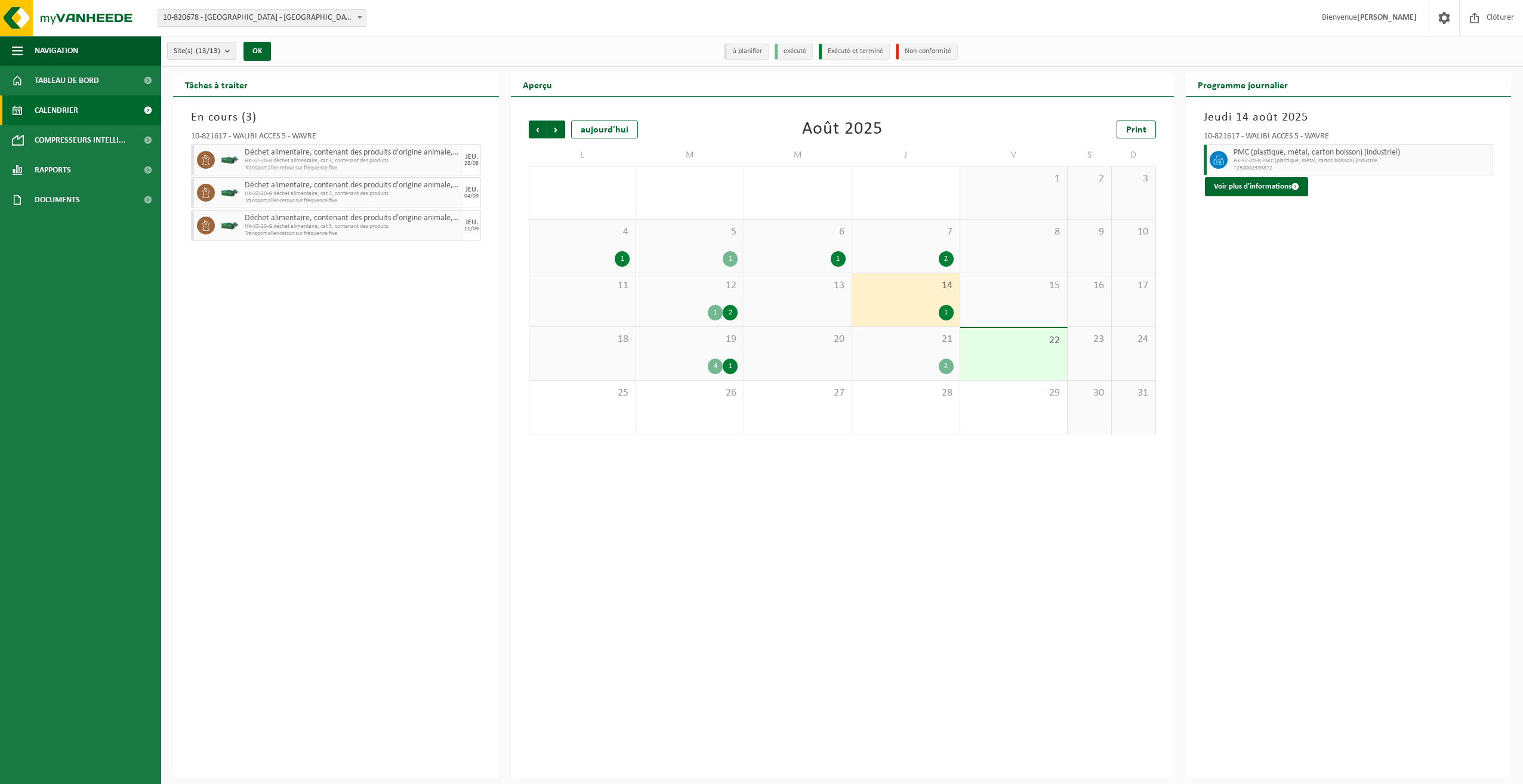
click at [669, 351] on div "19 4 1" at bounding box center [690, 353] width 107 height 53
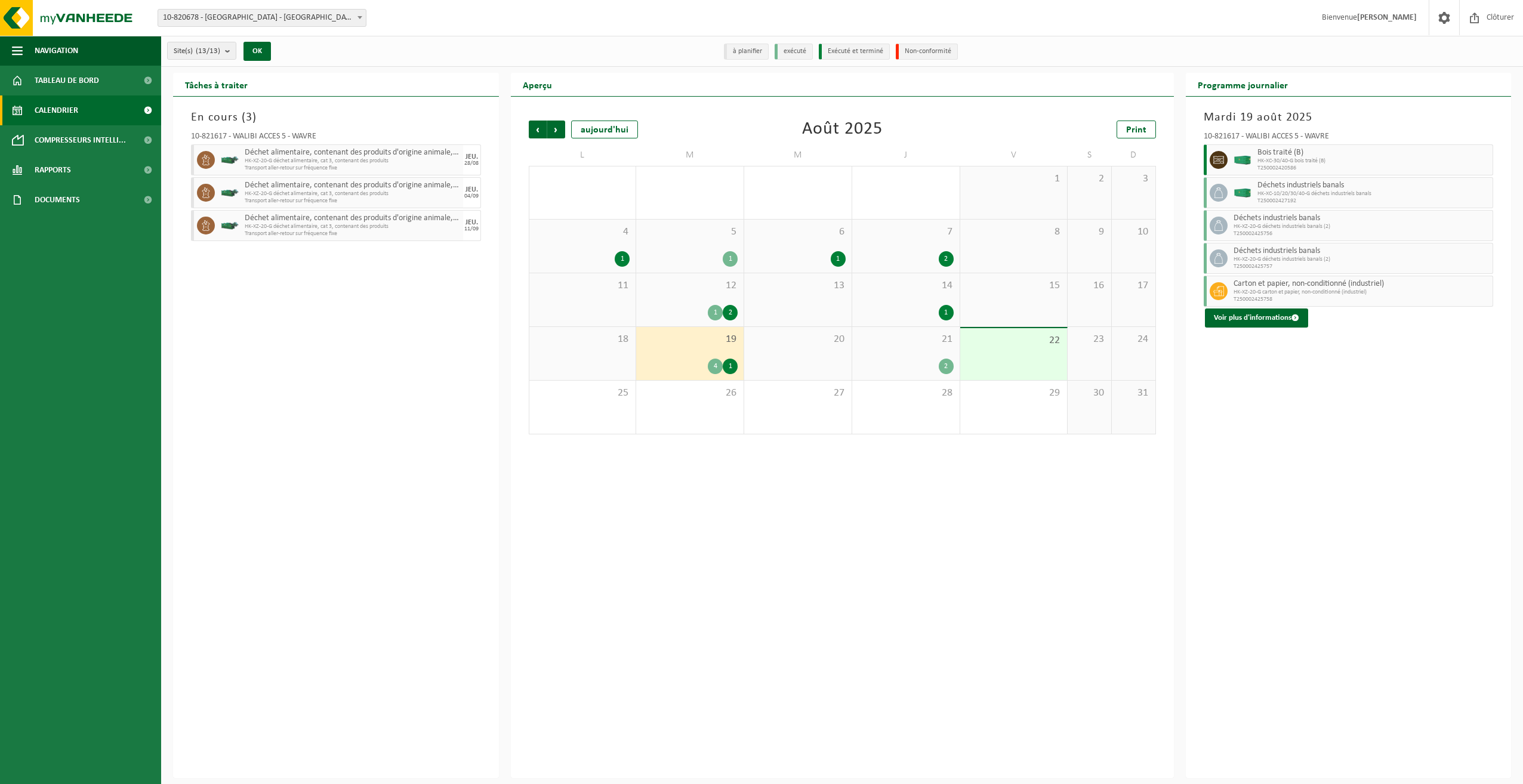
click at [915, 347] on div "21 2" at bounding box center [906, 353] width 107 height 53
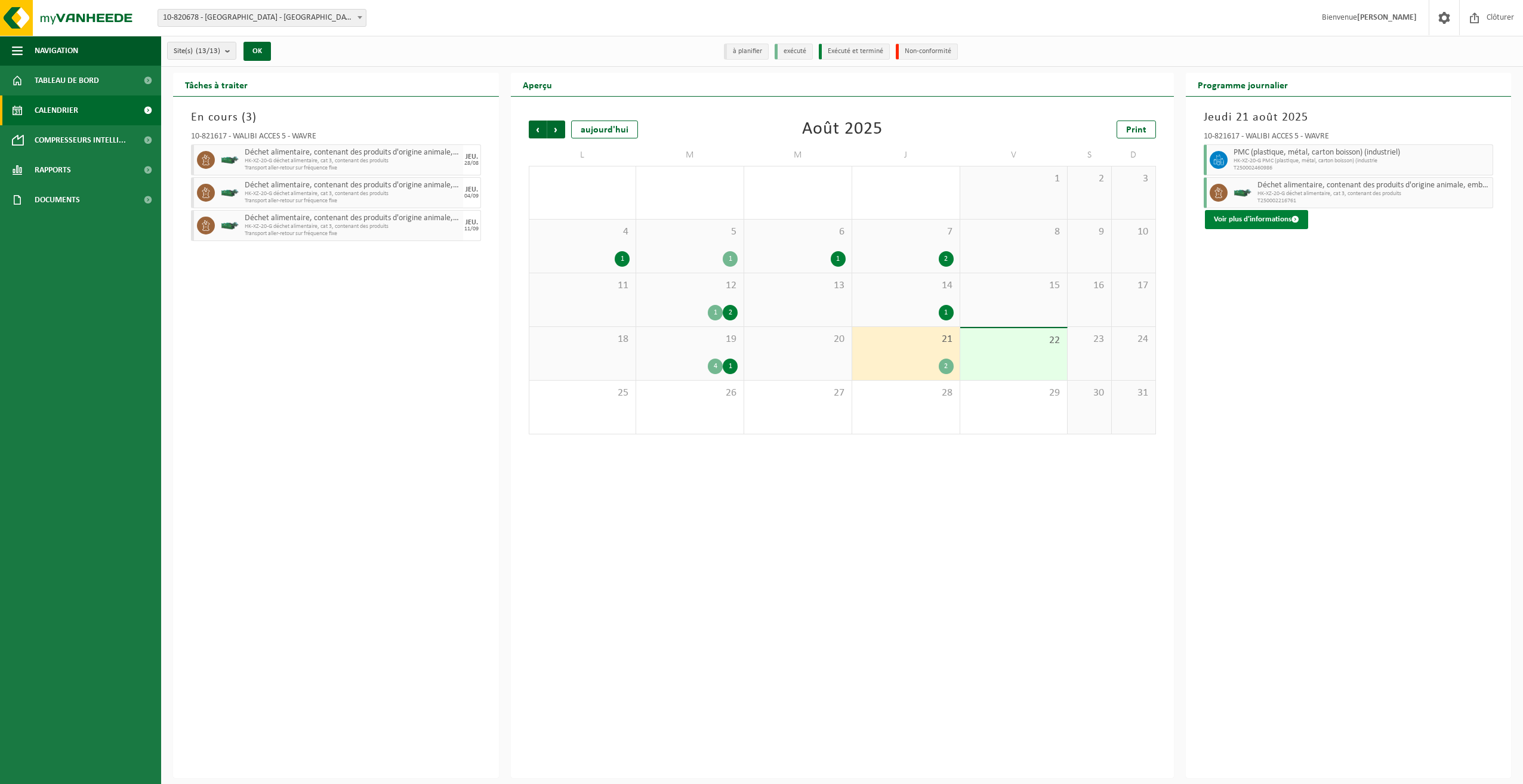
click at [1251, 220] on button "Voir plus d'informations" at bounding box center [1257, 220] width 103 height 19
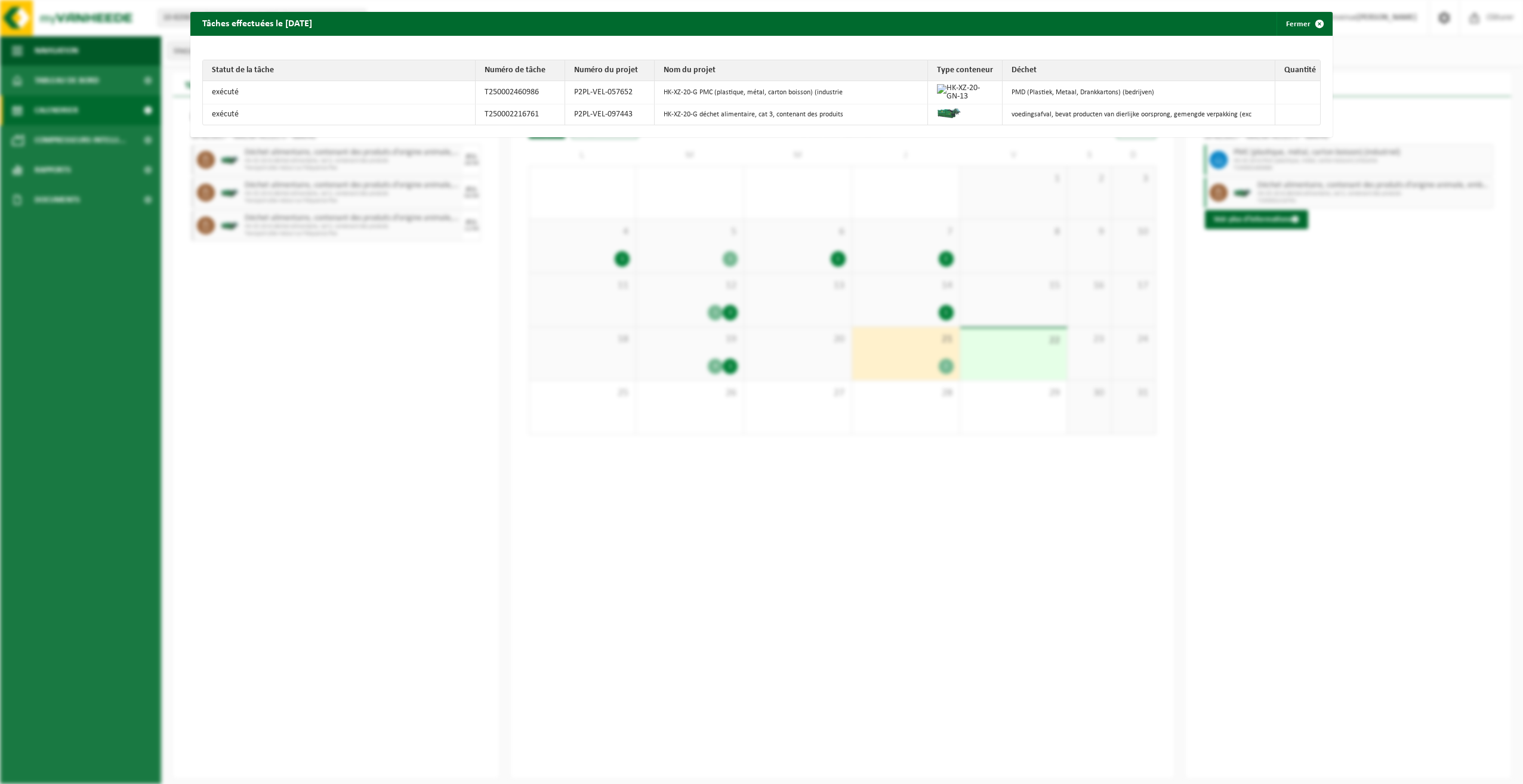
click at [642, 507] on div "Tâches effectuées le 2025-08-21 Fermer Statut de la tâche Numéro de tâche Numér…" at bounding box center [761, 392] width 1523 height 784
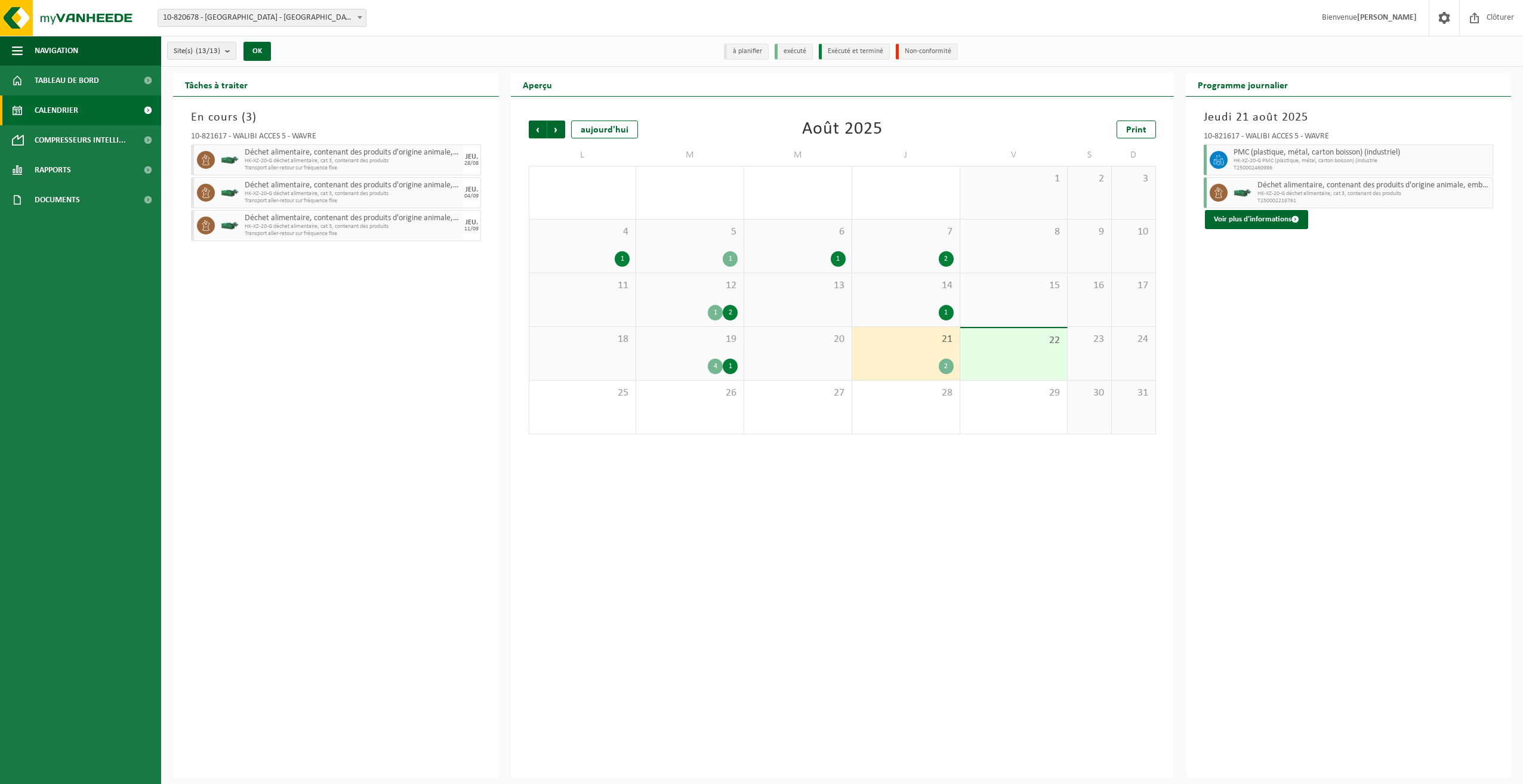
click at [688, 356] on div "19 4 1" at bounding box center [690, 353] width 107 height 53
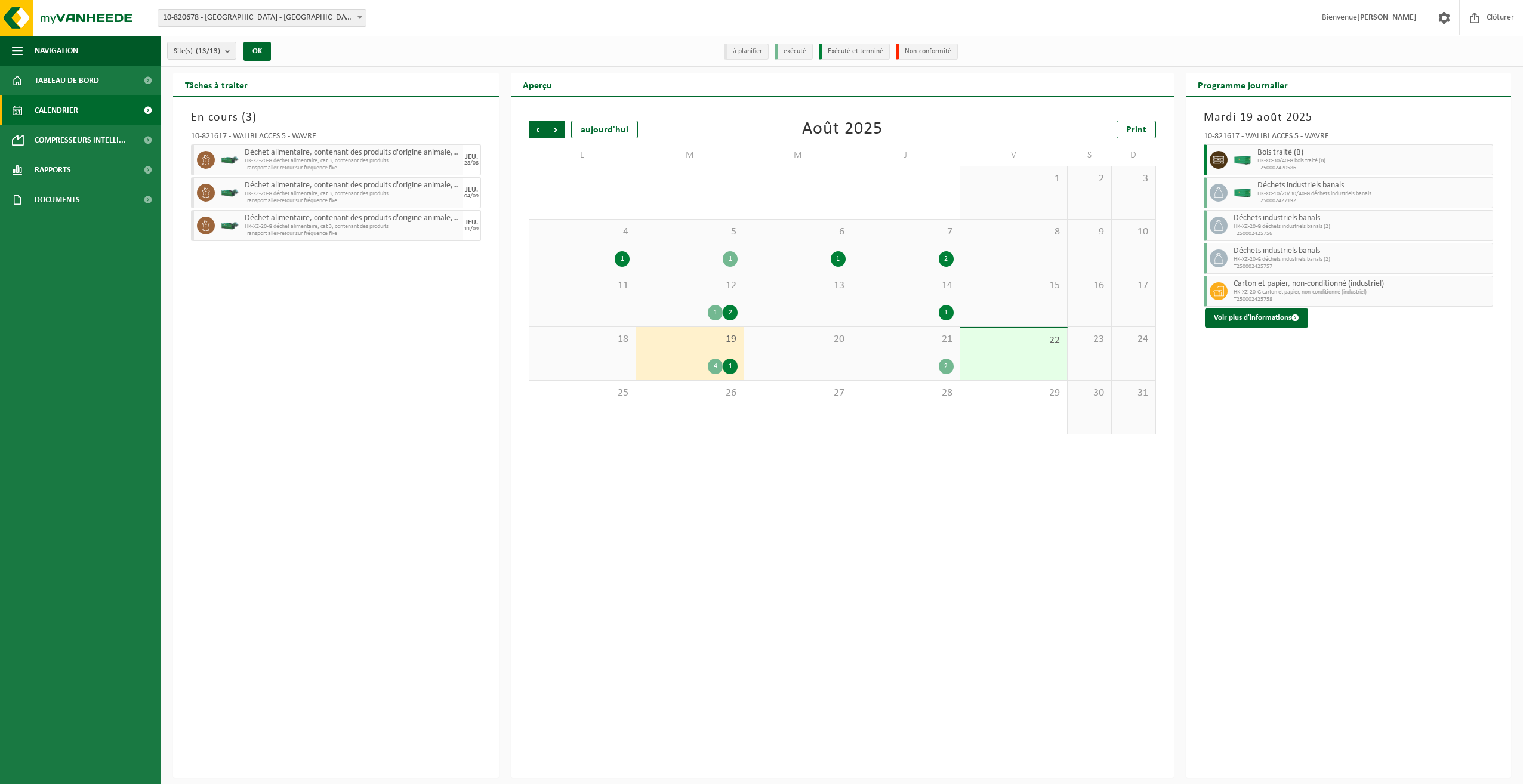
click at [920, 292] on div "14 1" at bounding box center [906, 300] width 107 height 53
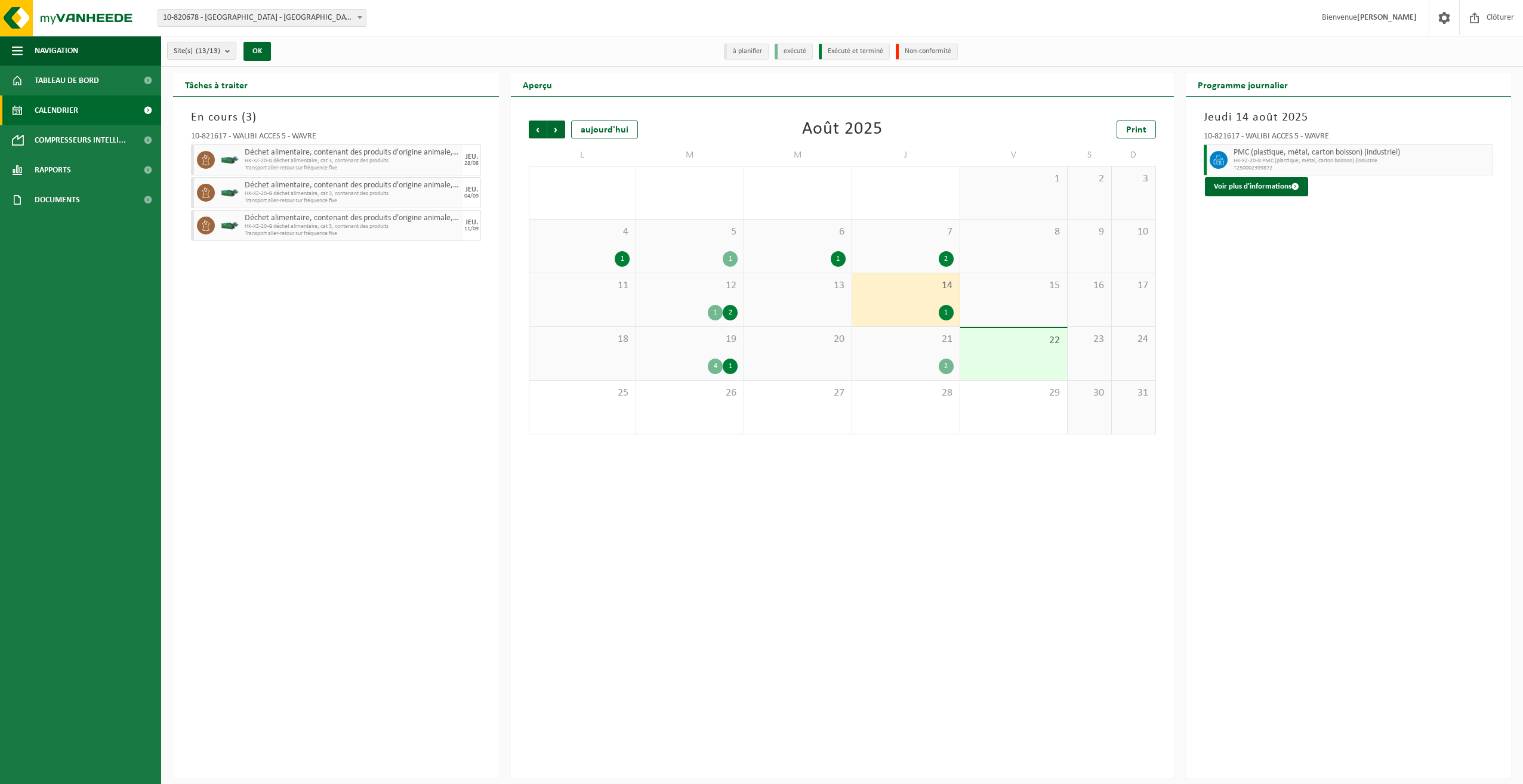
click at [672, 289] on span "12" at bounding box center [690, 286] width 95 height 13
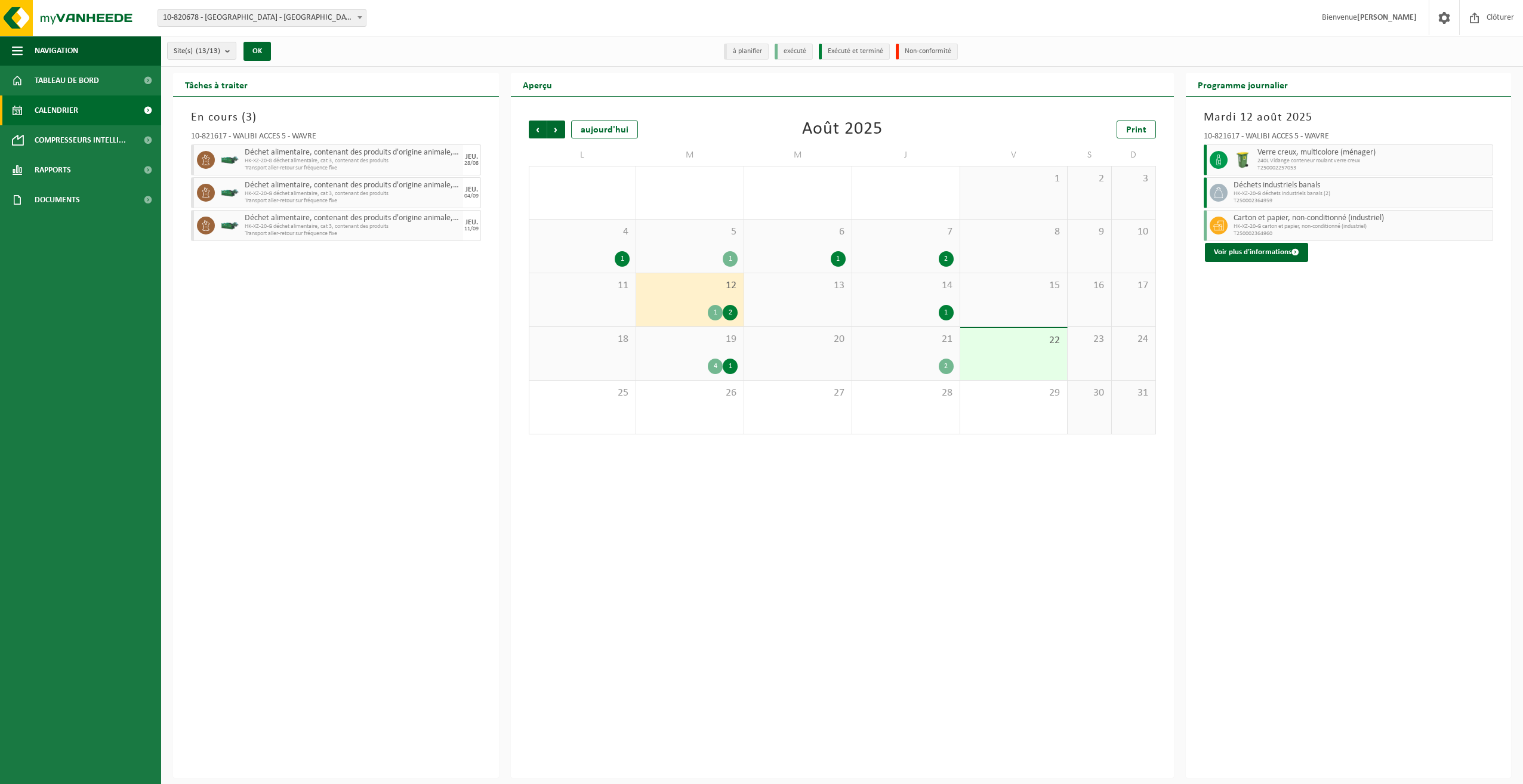
click at [588, 250] on div "4 1" at bounding box center [583, 246] width 107 height 53
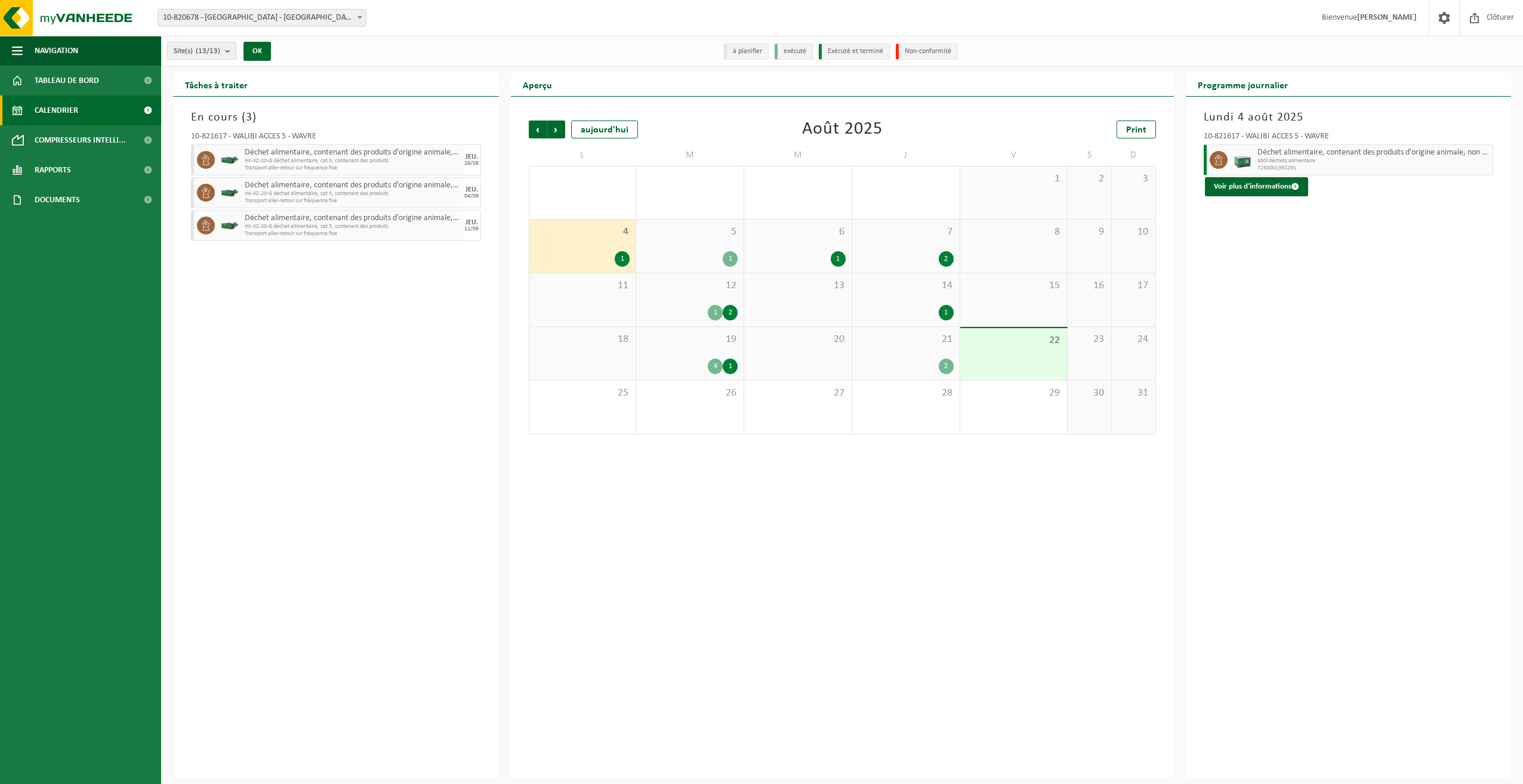
click at [910, 237] on span "7" at bounding box center [906, 232] width 95 height 13
